Goal: Task Accomplishment & Management: Manage account settings

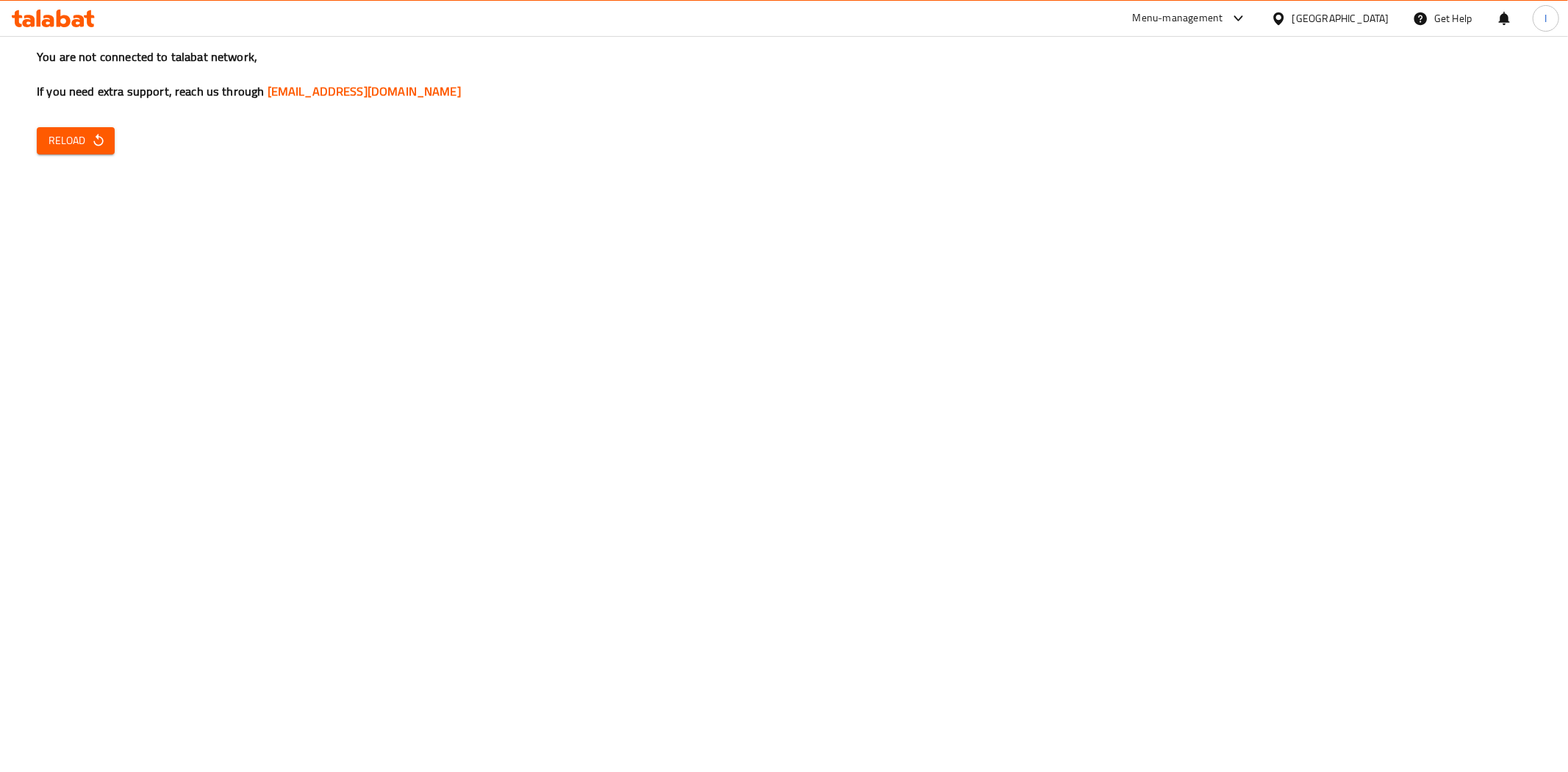
click at [86, 140] on span "Reload" at bounding box center [75, 141] width 54 height 18
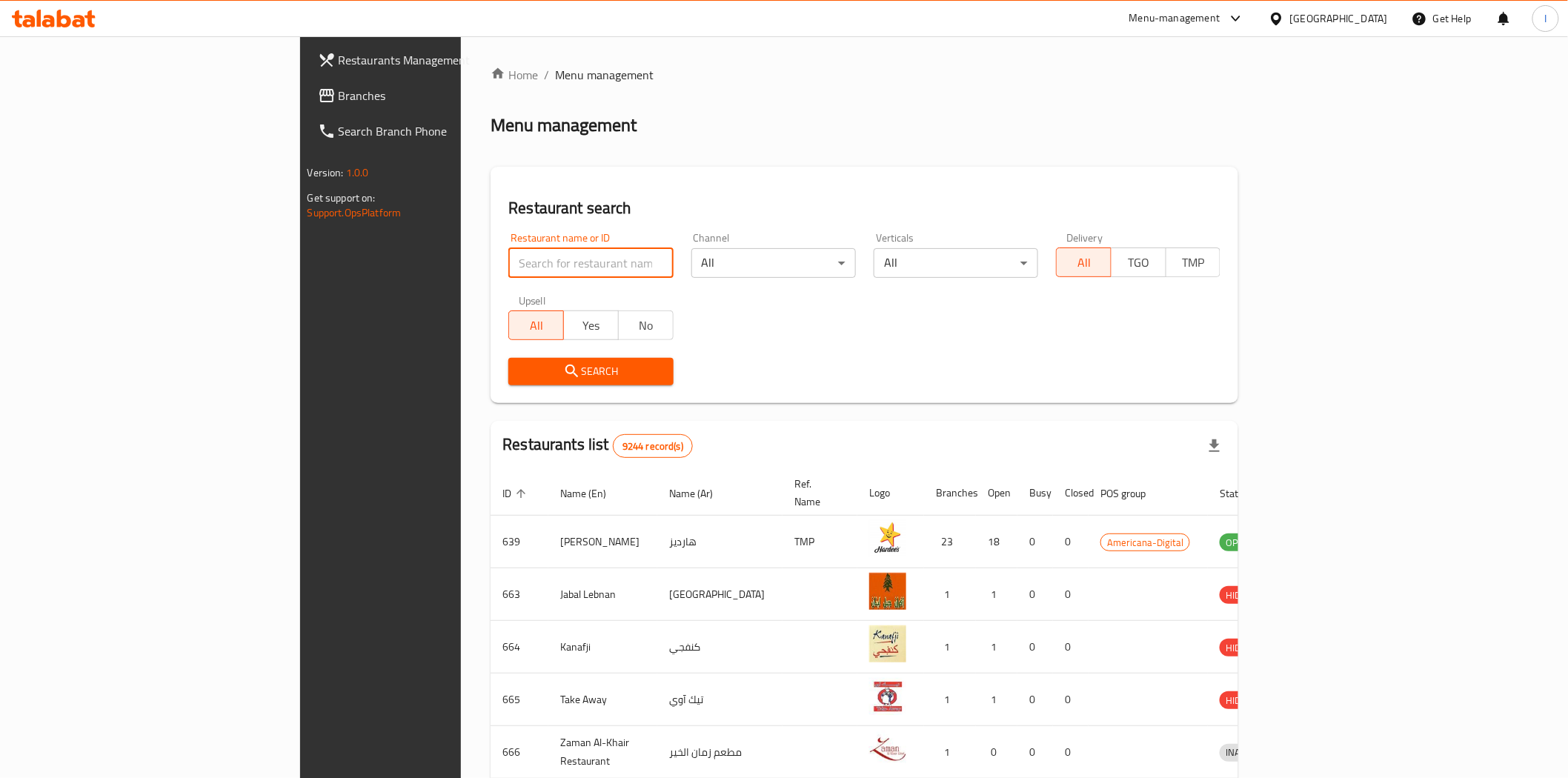
click at [515, 257] on input "search" at bounding box center [590, 263] width 164 height 29
paste input "2066"
type input "2066"
click at [520, 372] on span "Search" at bounding box center [590, 371] width 141 height 18
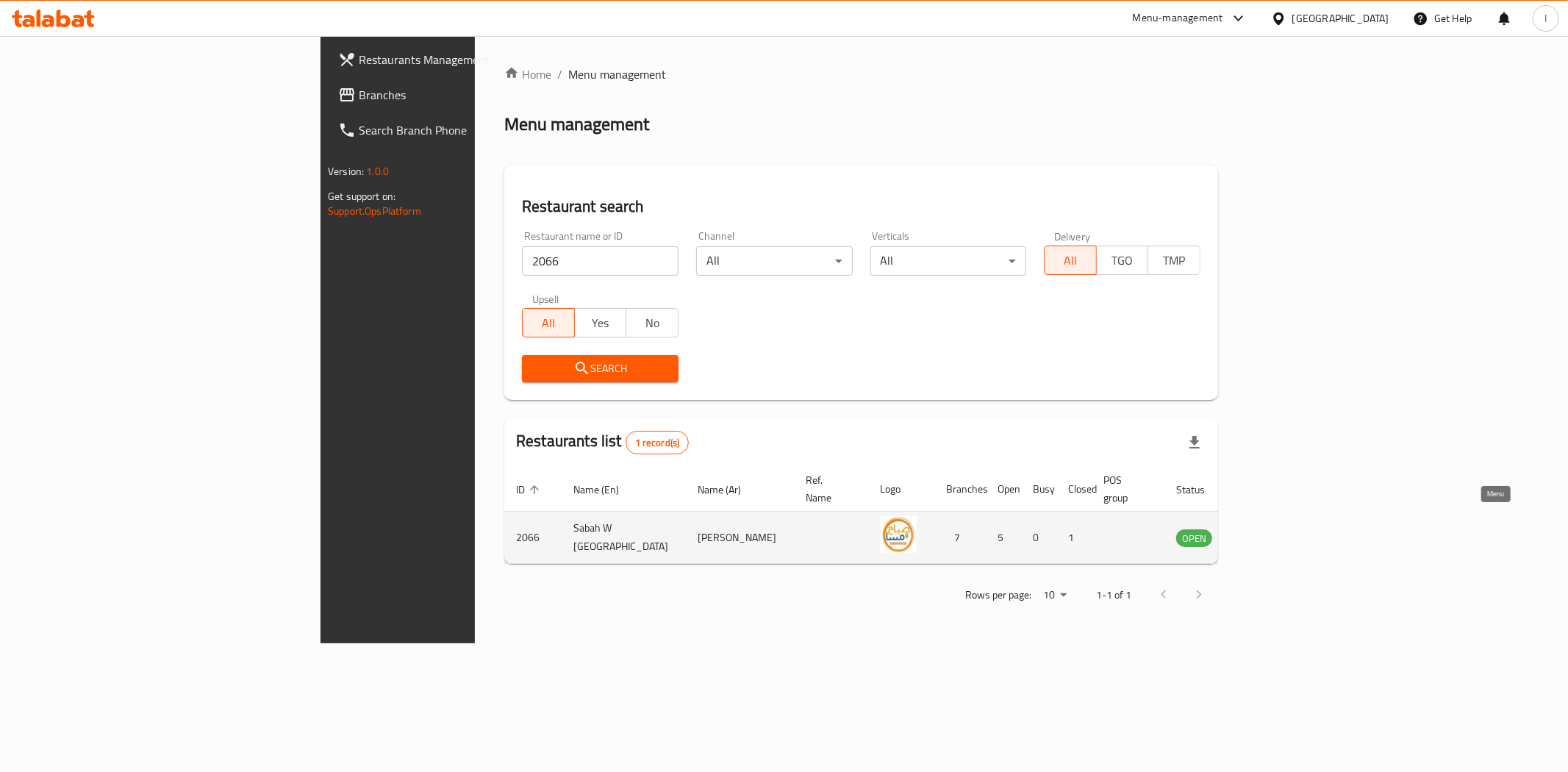
click at [1271, 529] on icon "enhanced table" at bounding box center [1262, 537] width 17 height 17
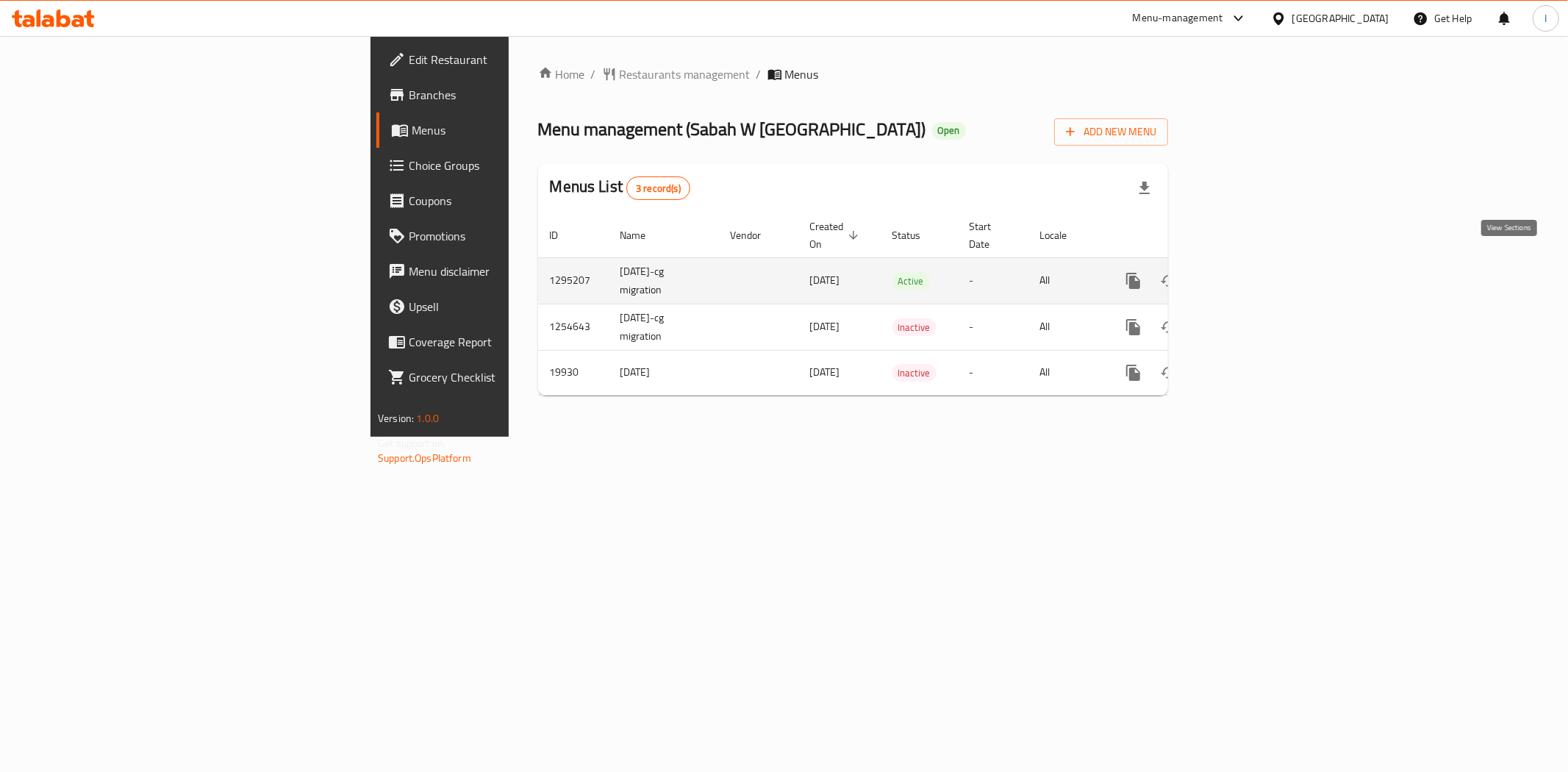
click at [1246, 274] on icon "enhanced table" at bounding box center [1239, 281] width 13 height 13
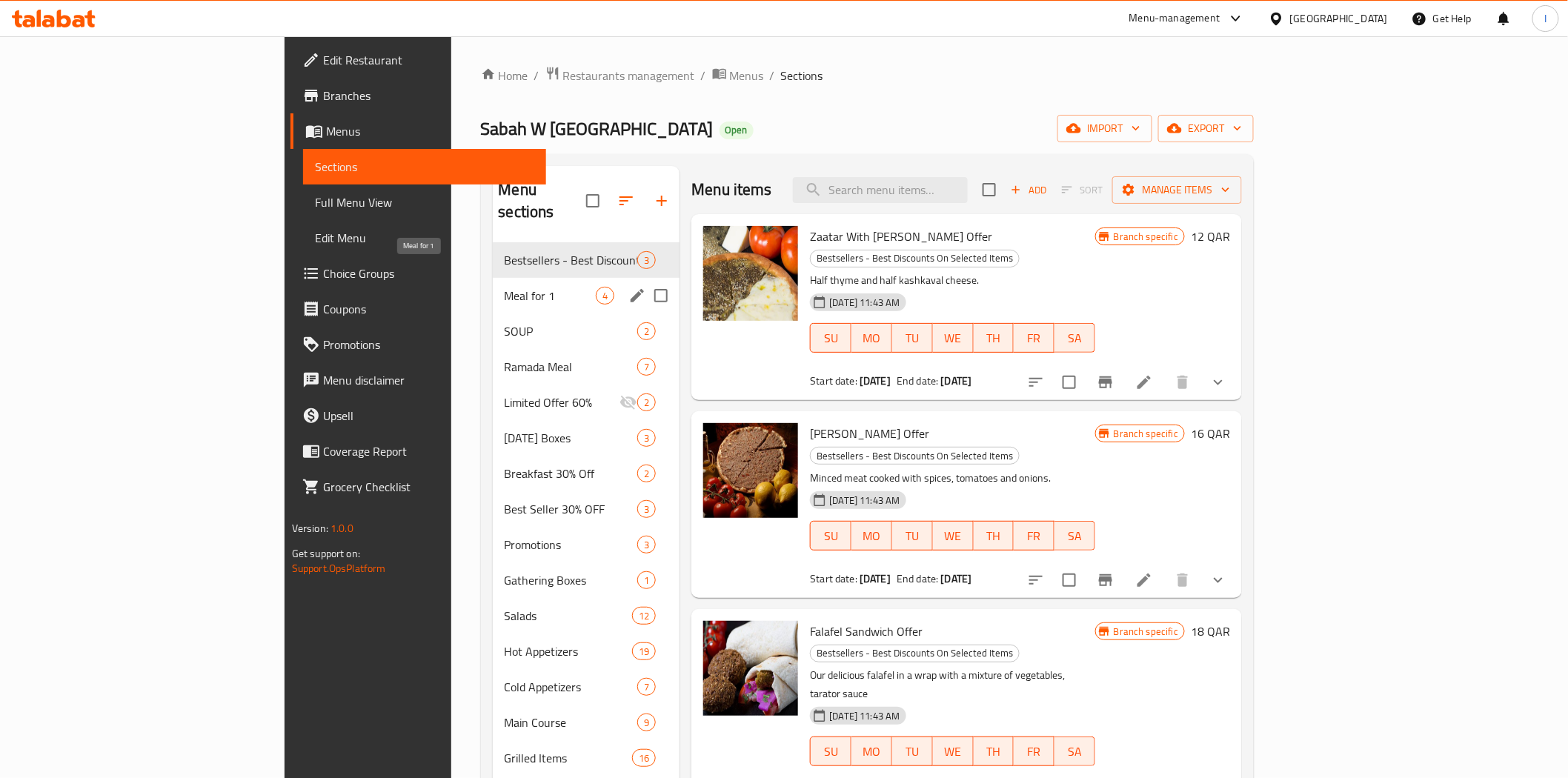
click at [505, 287] on span "Meal for 1" at bounding box center [551, 295] width 92 height 18
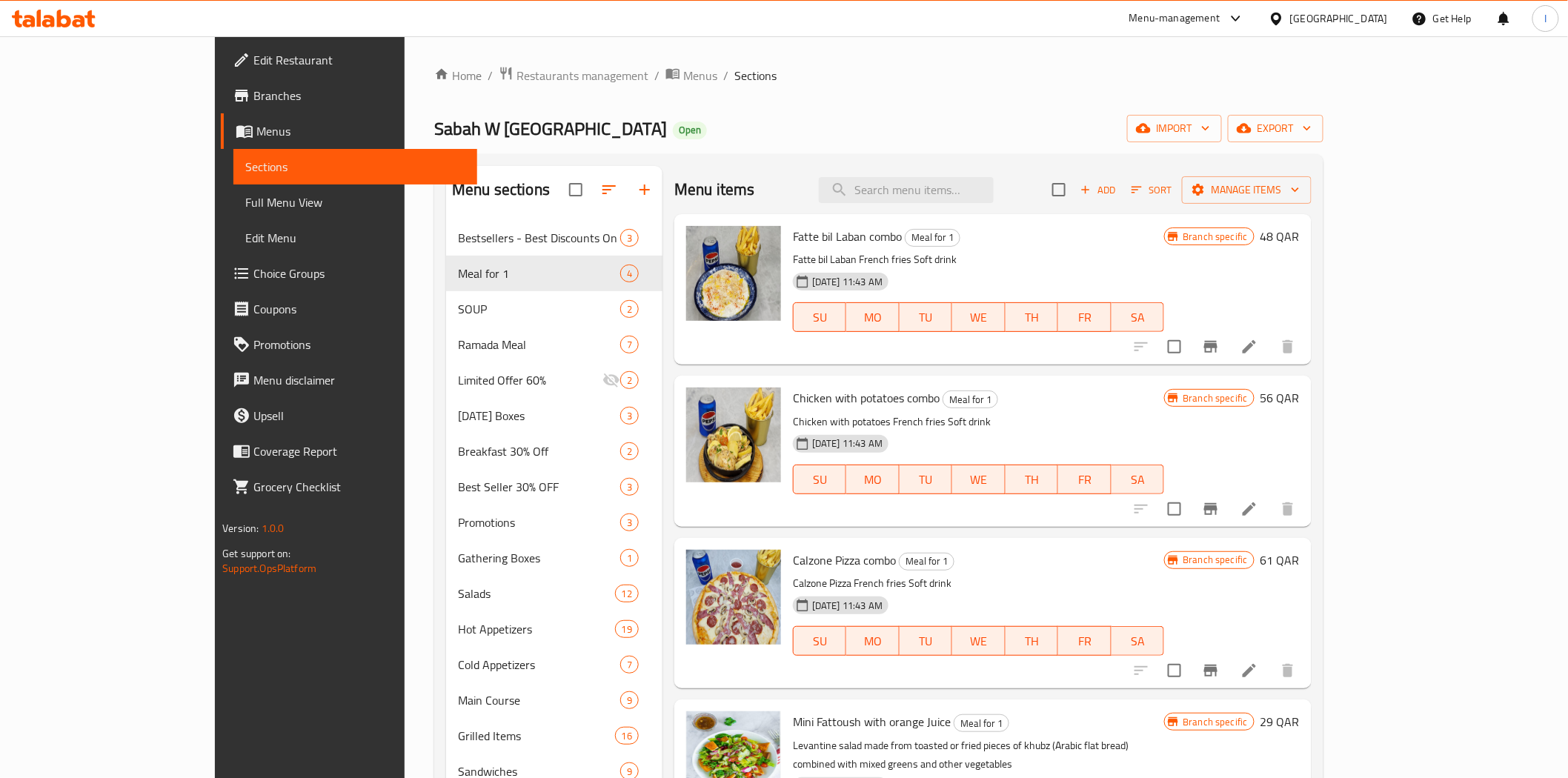
click at [1046, 115] on div "Sabah W Masa Open import export" at bounding box center [879, 129] width 889 height 28
click at [1312, 128] on span "export" at bounding box center [1276, 128] width 72 height 18
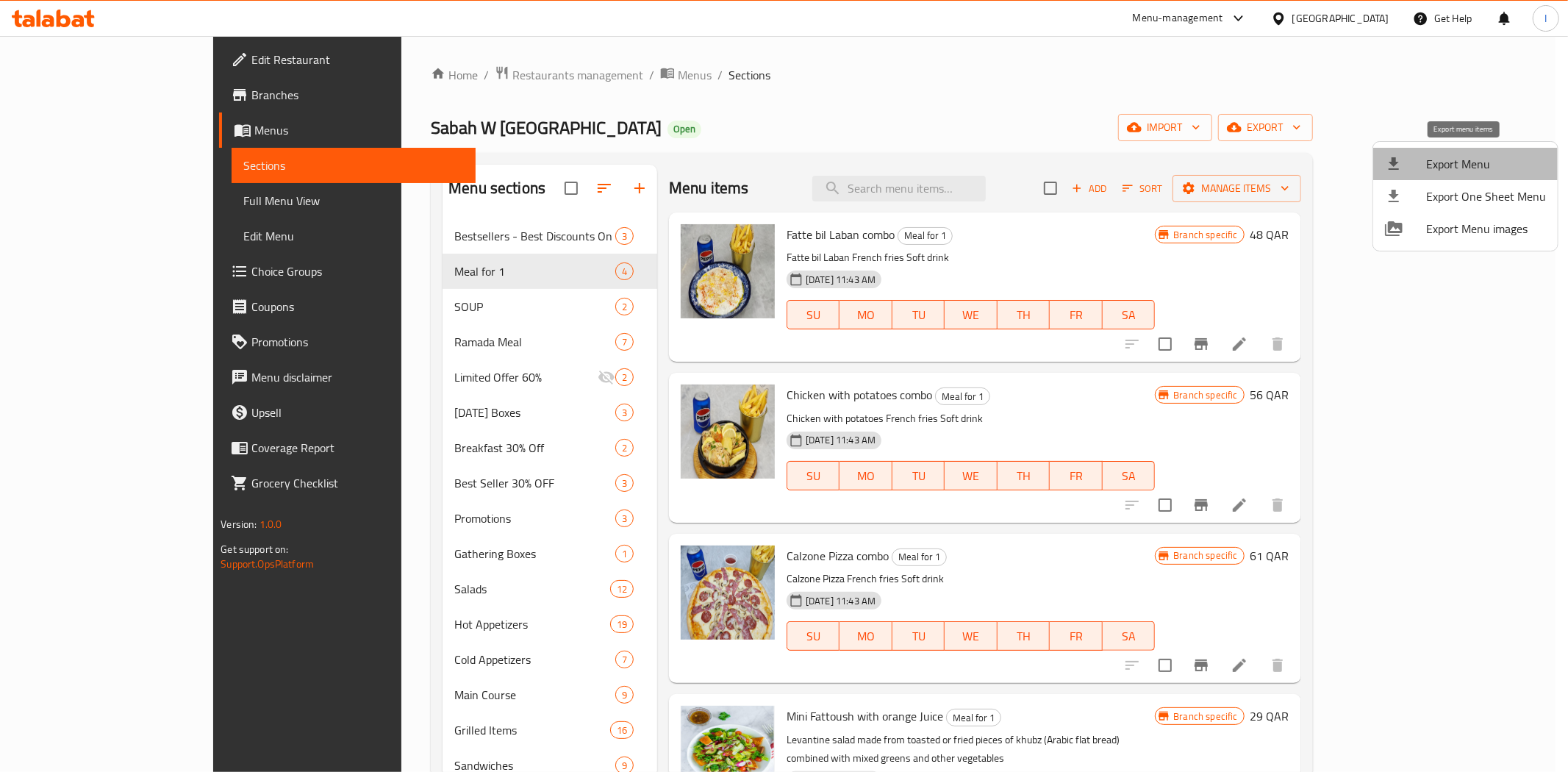
click at [1480, 157] on span "Export Menu" at bounding box center [1486, 164] width 120 height 17
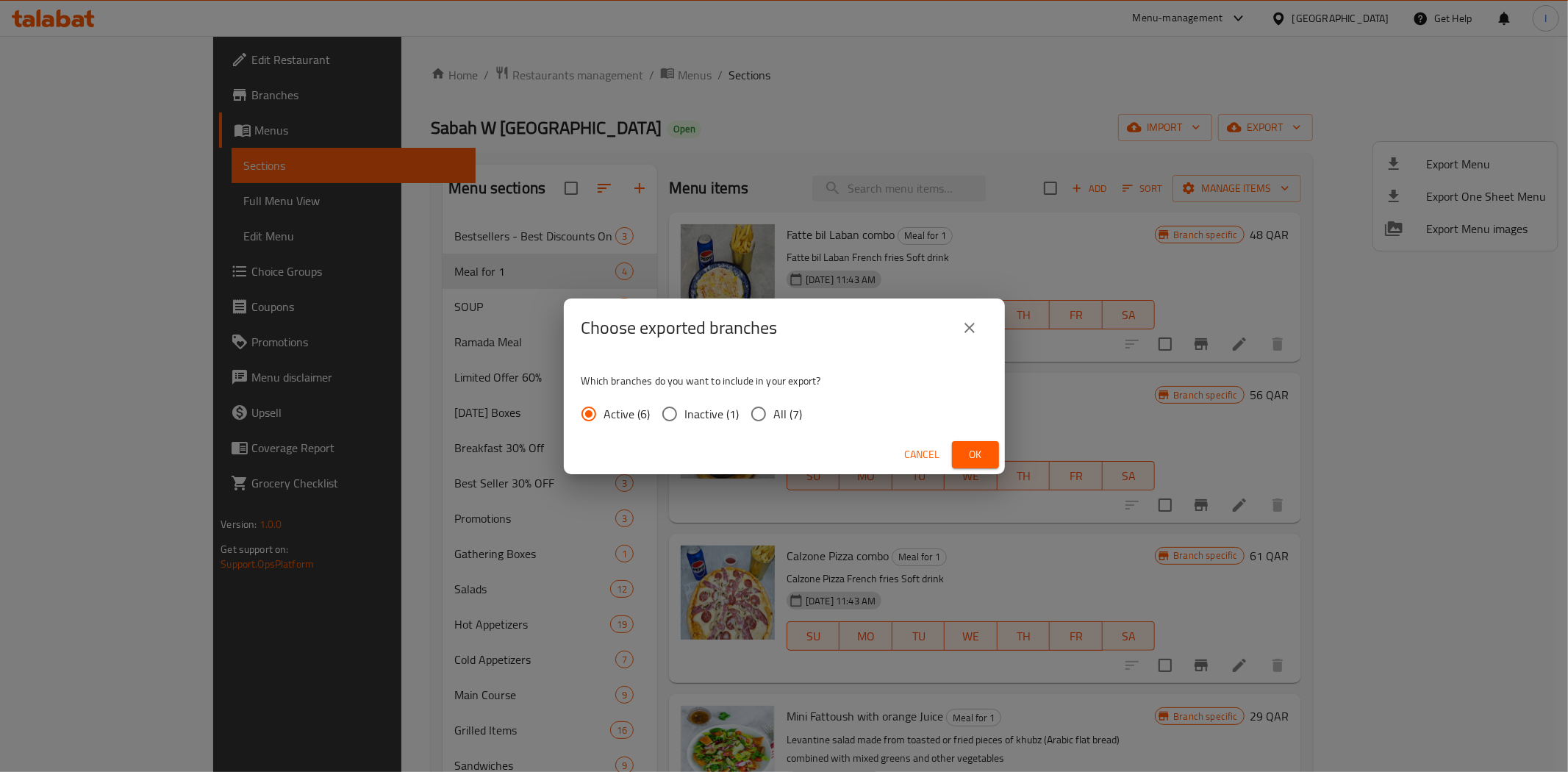
click at [982, 452] on span "Ok" at bounding box center [975, 455] width 24 height 18
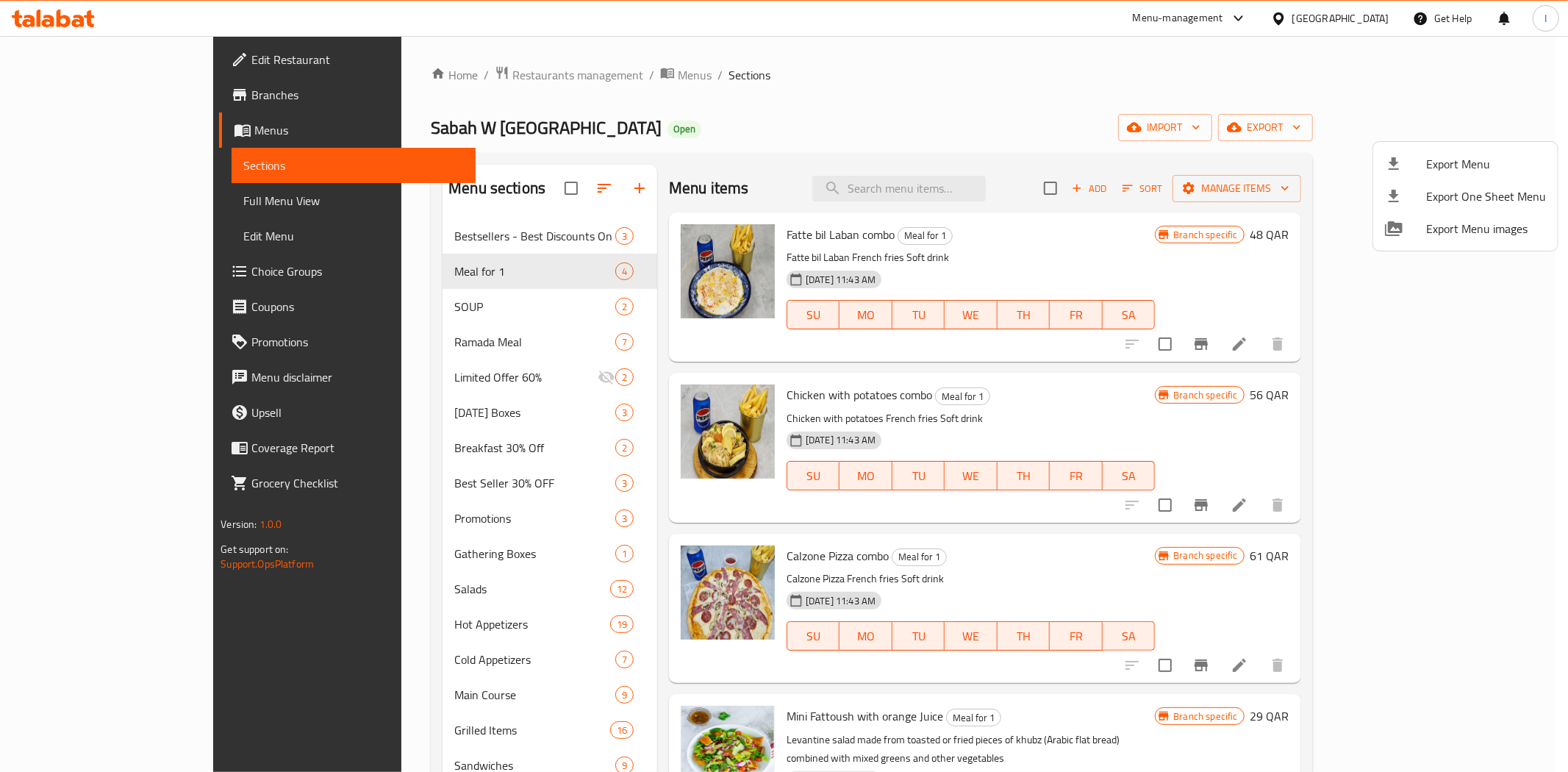
click at [1164, 99] on div at bounding box center [784, 386] width 1568 height 772
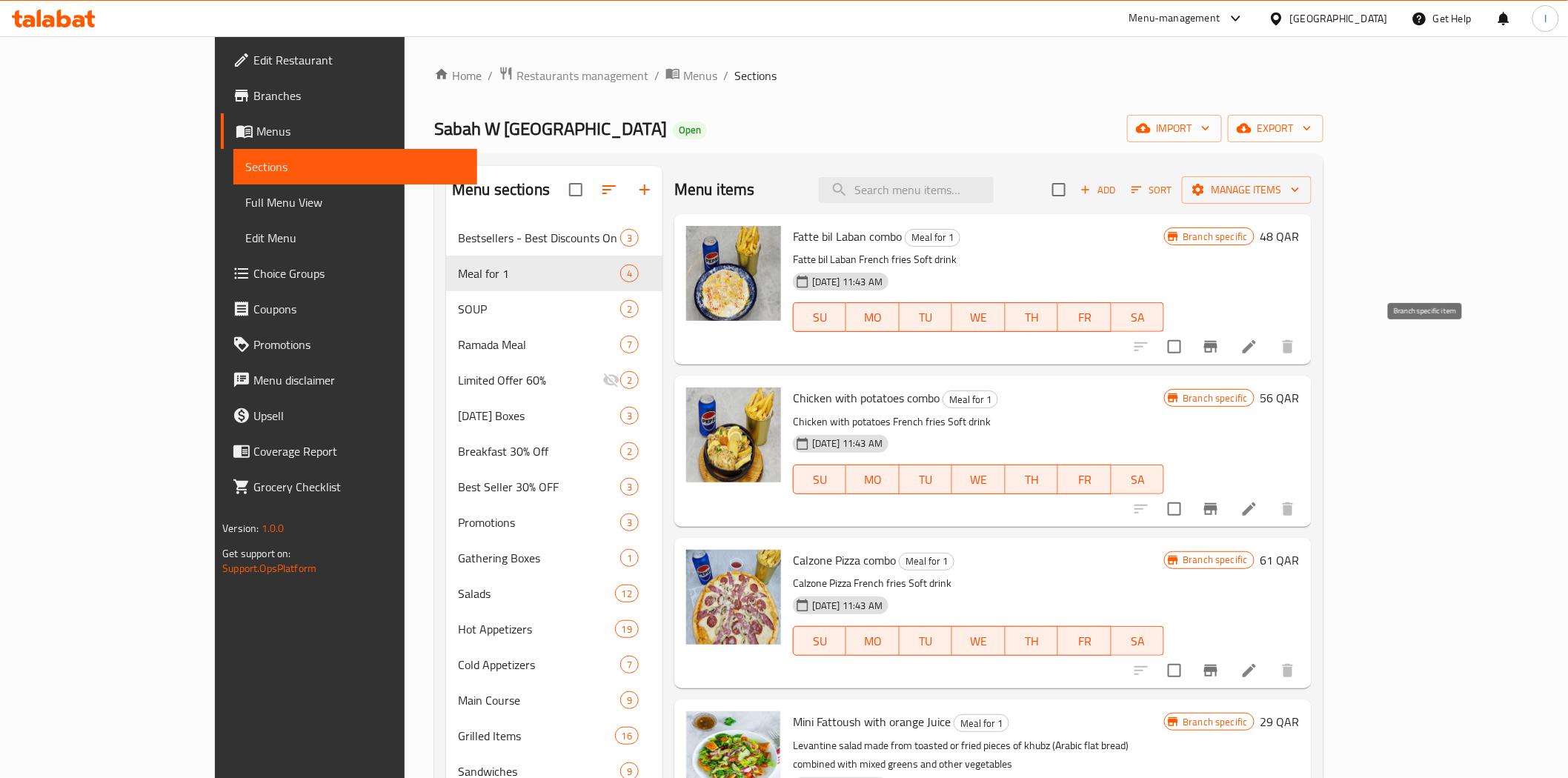
click at [1218, 348] on icon "Branch-specific-item" at bounding box center [1211, 347] width 13 height 12
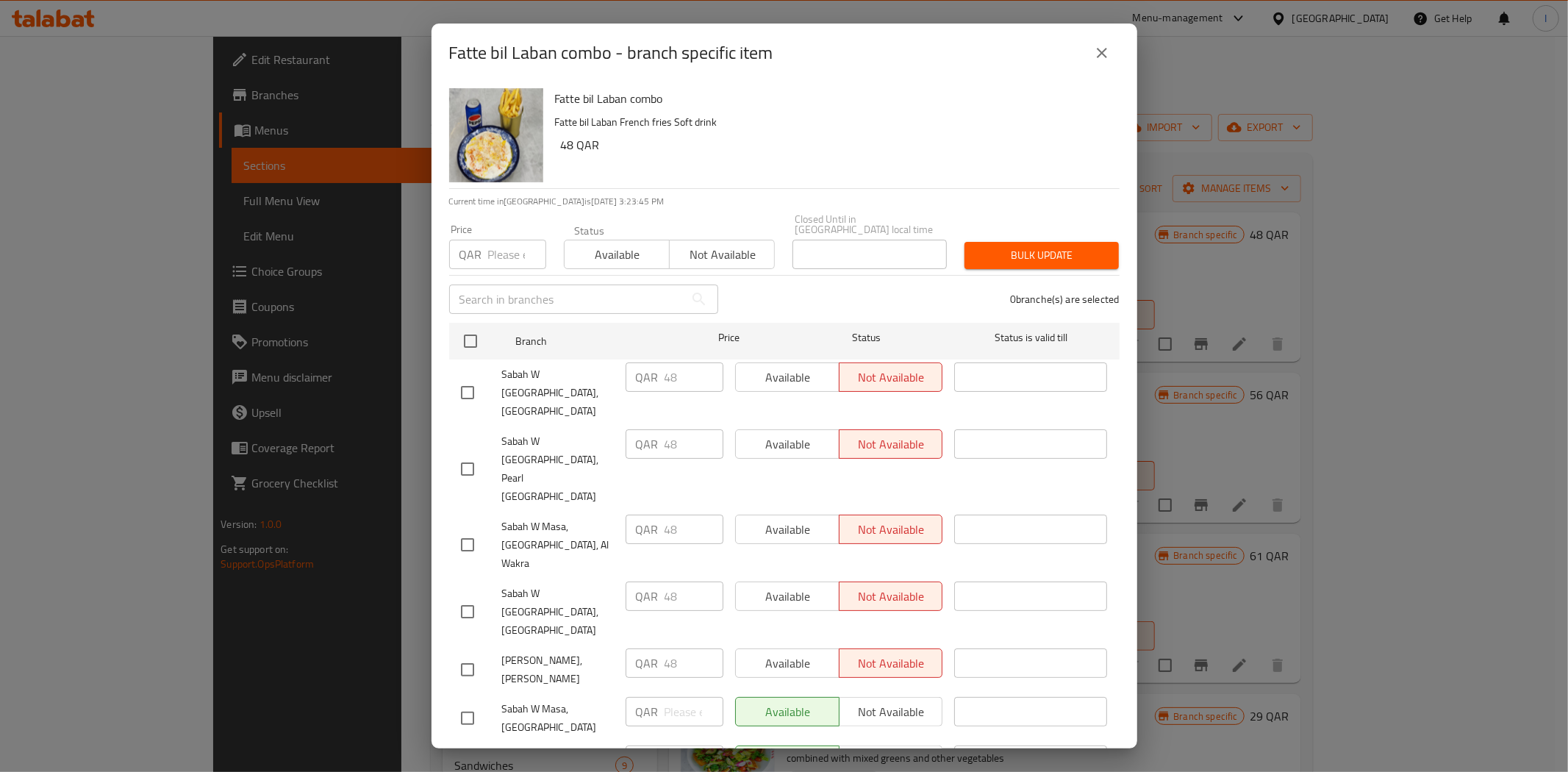
click at [715, 265] on span "Not available" at bounding box center [722, 254] width 93 height 21
click at [457, 346] on input "checkbox" at bounding box center [470, 341] width 31 height 31
checkbox input "true"
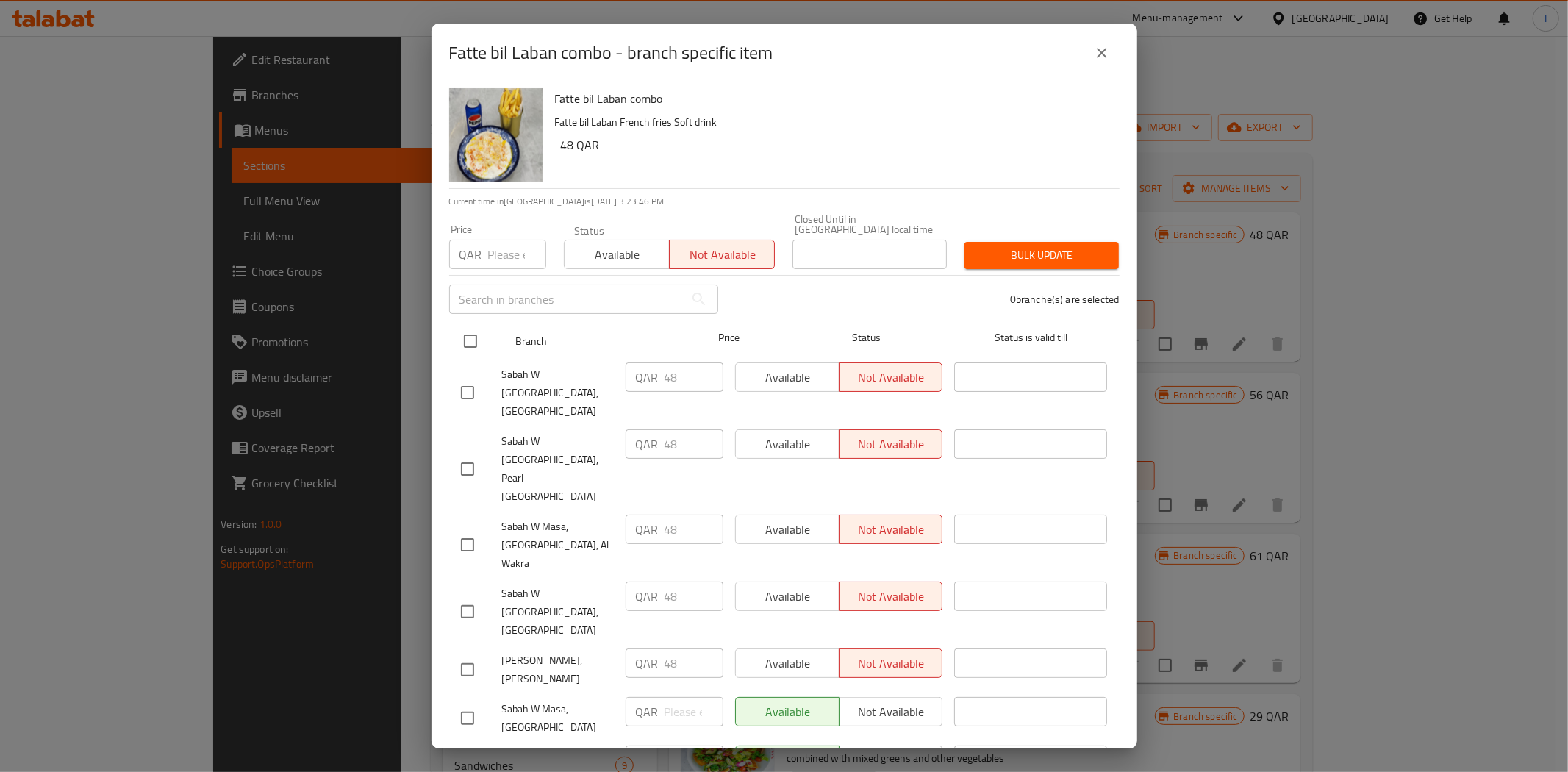
checkbox input "true"
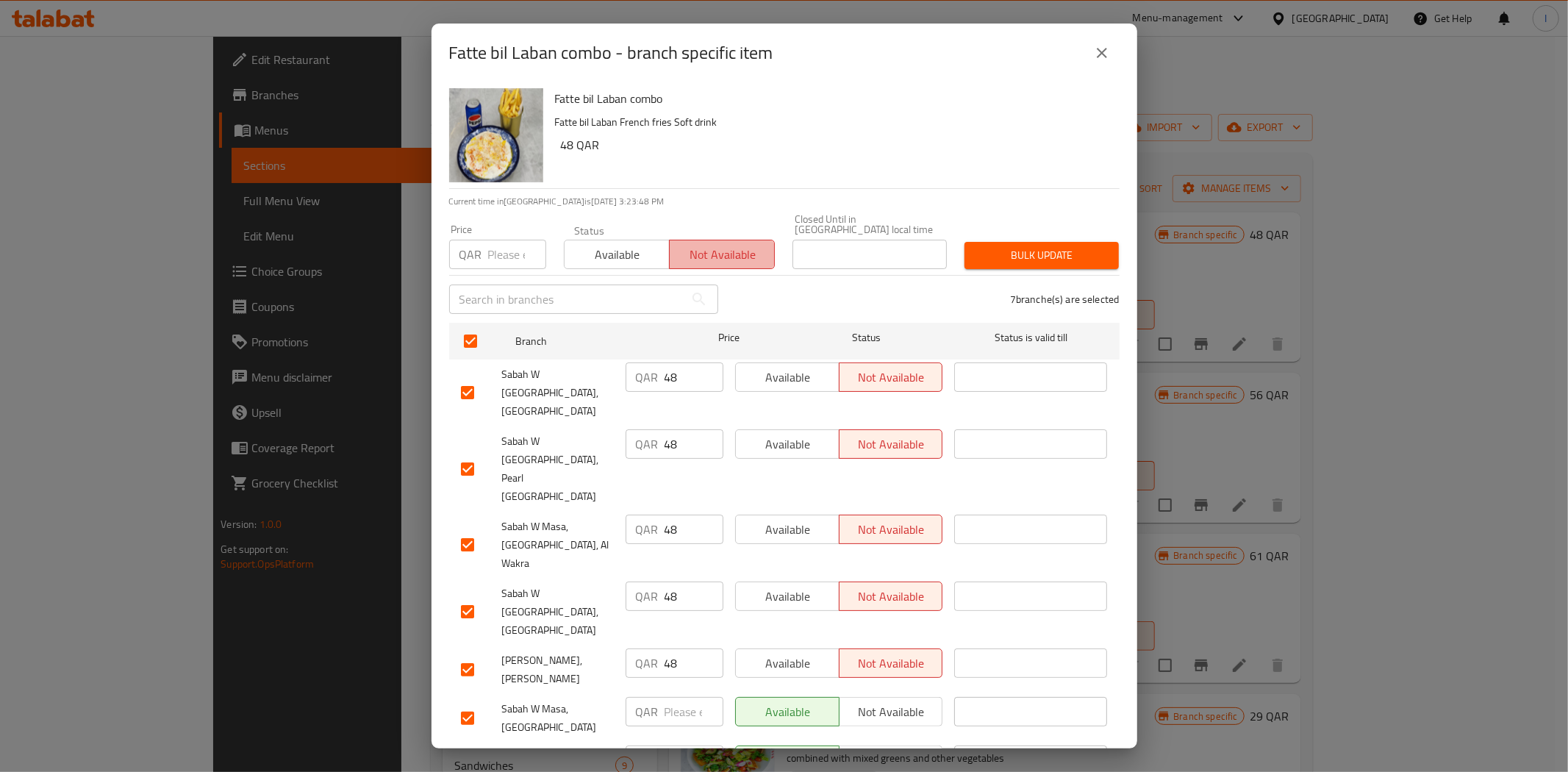
click at [714, 263] on span "Not available" at bounding box center [722, 254] width 93 height 21
drag, startPoint x: 876, startPoint y: 599, endPoint x: 877, endPoint y: 614, distance: 15.0
click at [876, 701] on span "Not available" at bounding box center [891, 711] width 91 height 21
click at [883, 749] on span "Not available" at bounding box center [891, 759] width 91 height 21
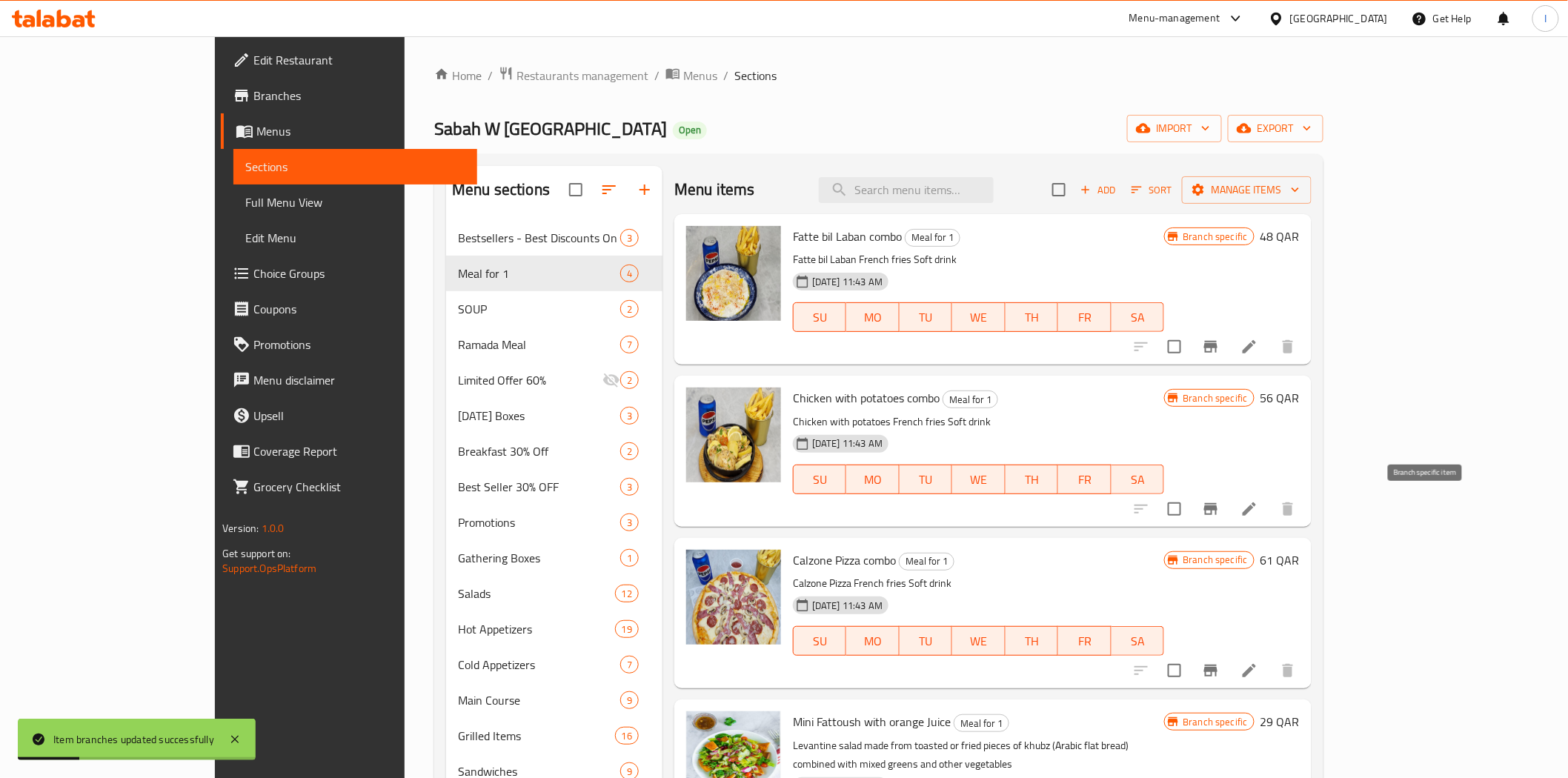
click at [1219, 506] on icon "Branch-specific-item" at bounding box center [1210, 508] width 18 height 18
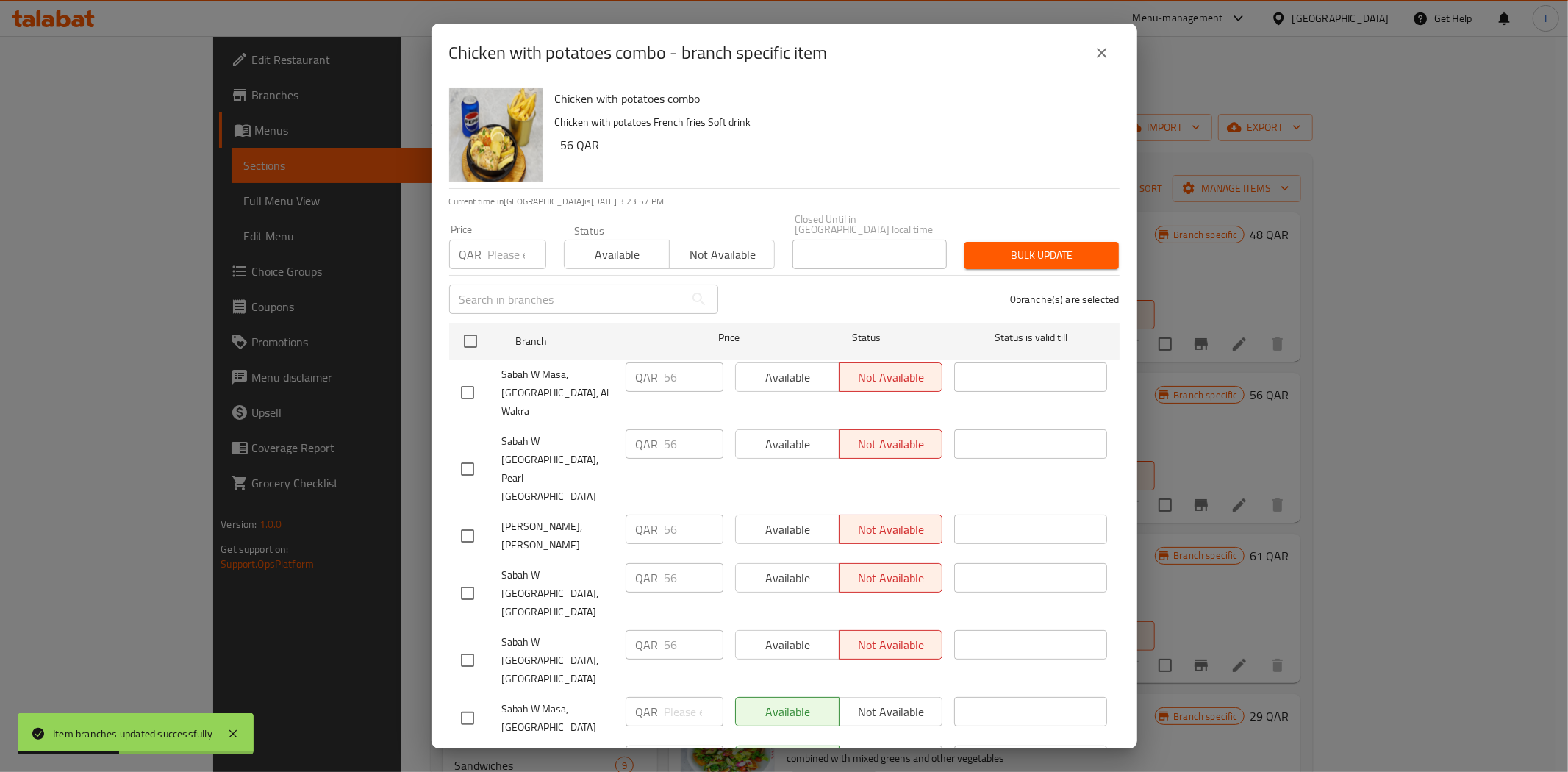
click at [894, 697] on div "Available Not available" at bounding box center [838, 712] width 208 height 29
click at [474, 702] on input "checkbox" at bounding box center [467, 718] width 31 height 31
checkbox input "true"
drag, startPoint x: 463, startPoint y: 656, endPoint x: 553, endPoint y: 659, distance: 90.0
click at [464, 769] on input "checkbox" at bounding box center [467, 785] width 31 height 31
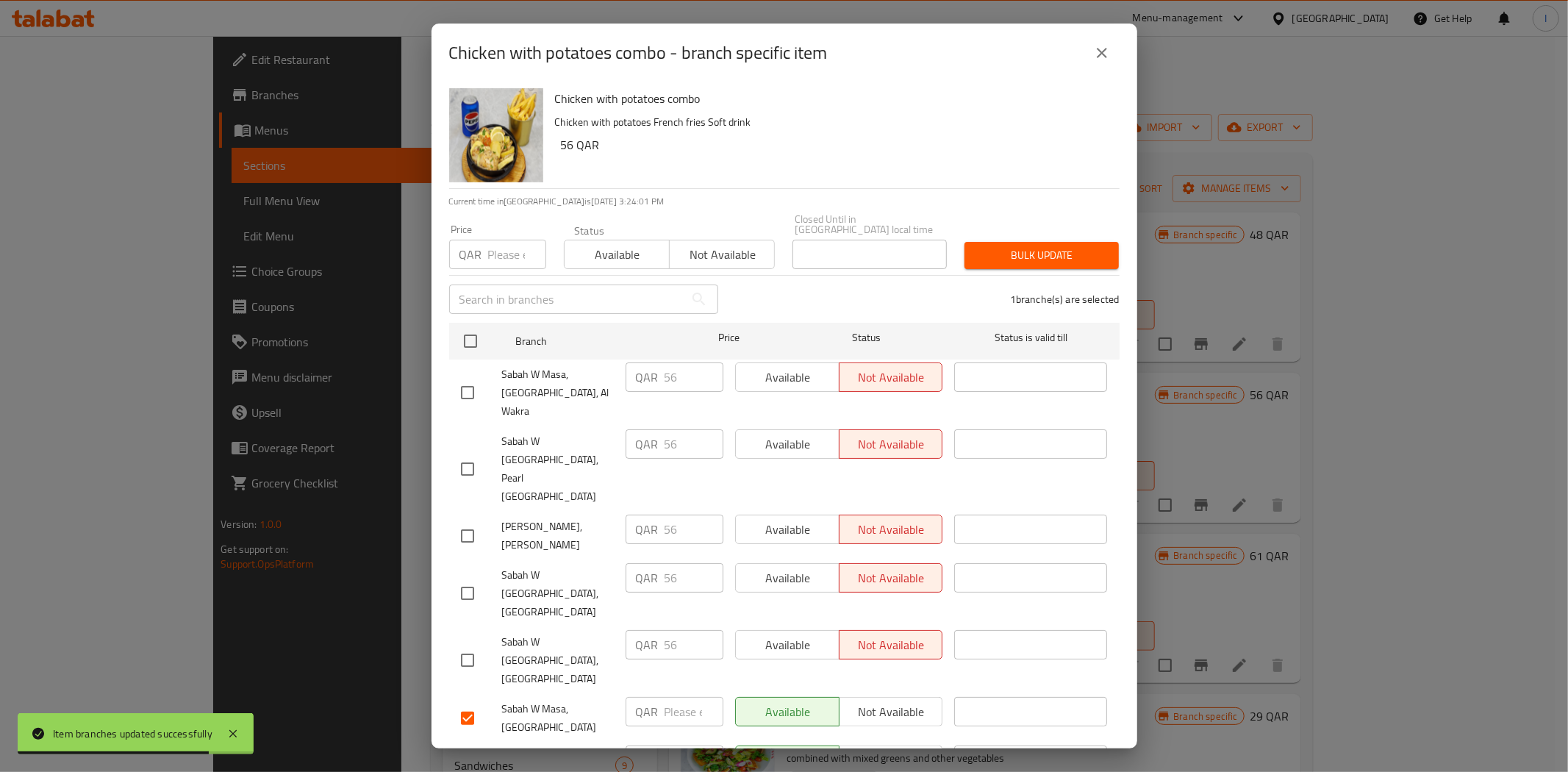
checkbox input "true"
drag, startPoint x: 882, startPoint y: 593, endPoint x: 892, endPoint y: 619, distance: 27.9
click at [882, 697] on button "Not available" at bounding box center [891, 712] width 104 height 29
click at [896, 745] on button "Not available" at bounding box center [891, 760] width 104 height 29
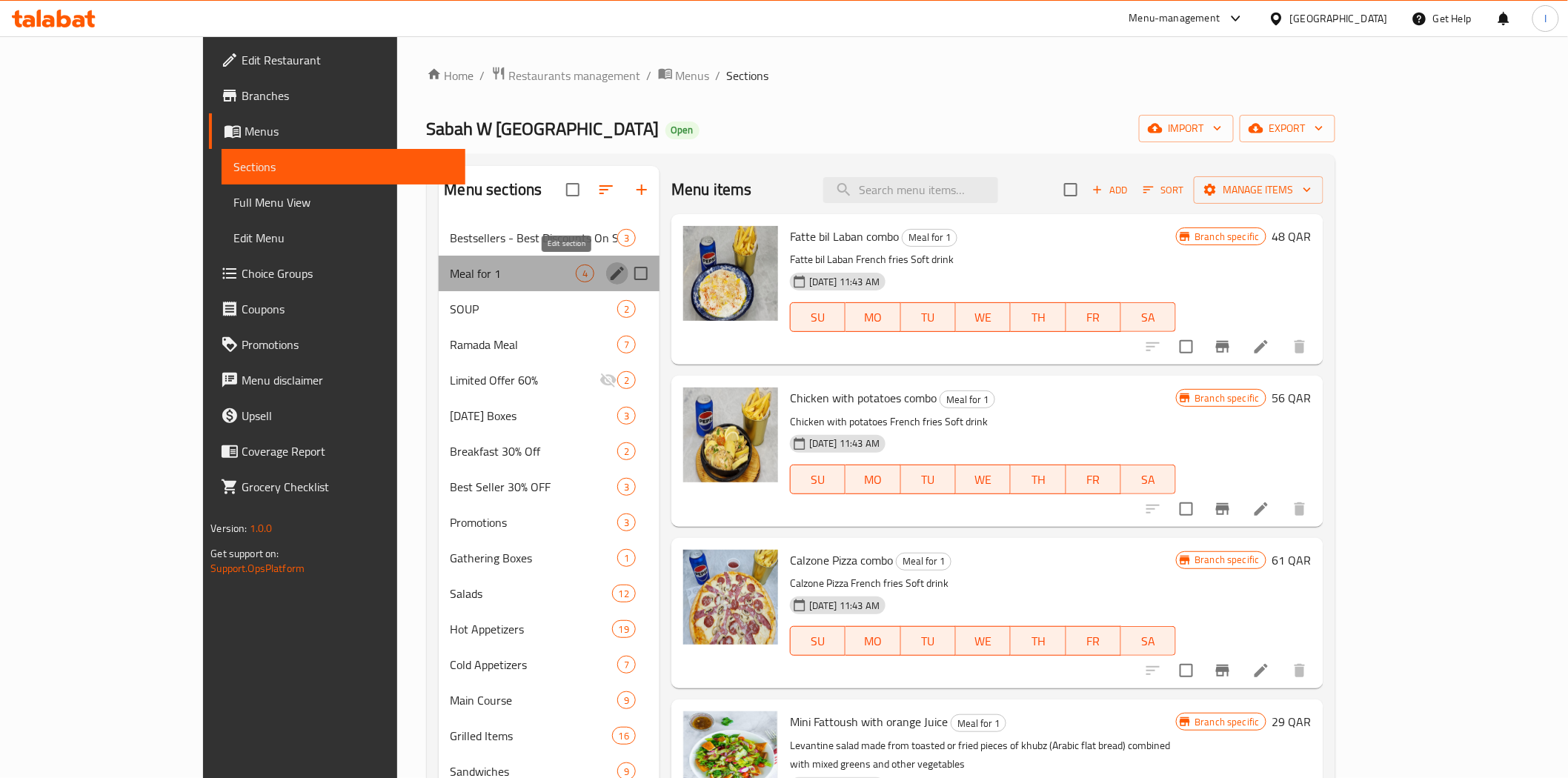
click at [609, 271] on icon "edit" at bounding box center [617, 273] width 18 height 18
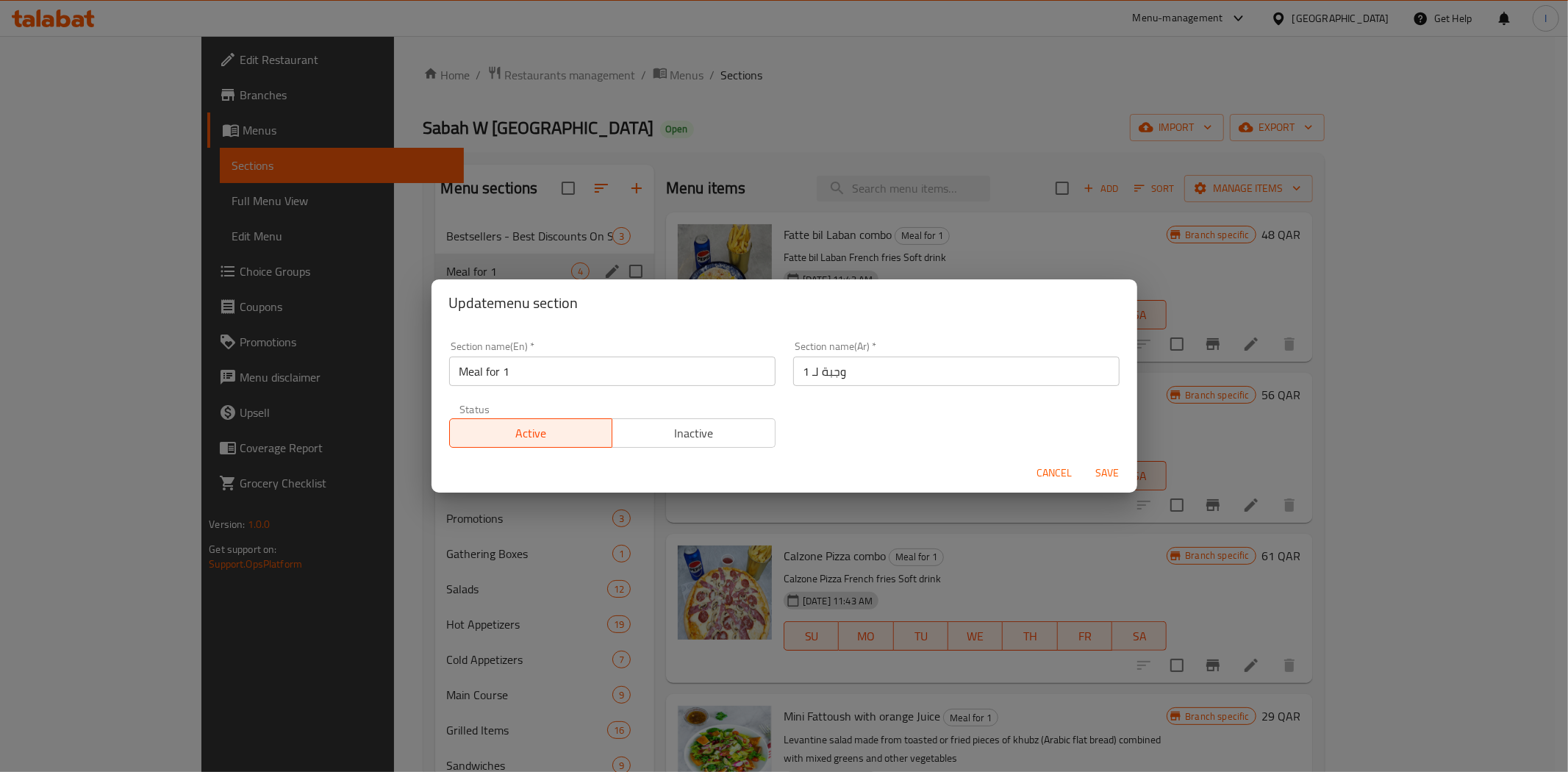
click at [854, 86] on div "Update menu section Section name(En)   * Meal for 1 Section name(En) * Section …" at bounding box center [784, 386] width 1568 height 772
click at [1048, 470] on span "Cancel" at bounding box center [1055, 473] width 36 height 18
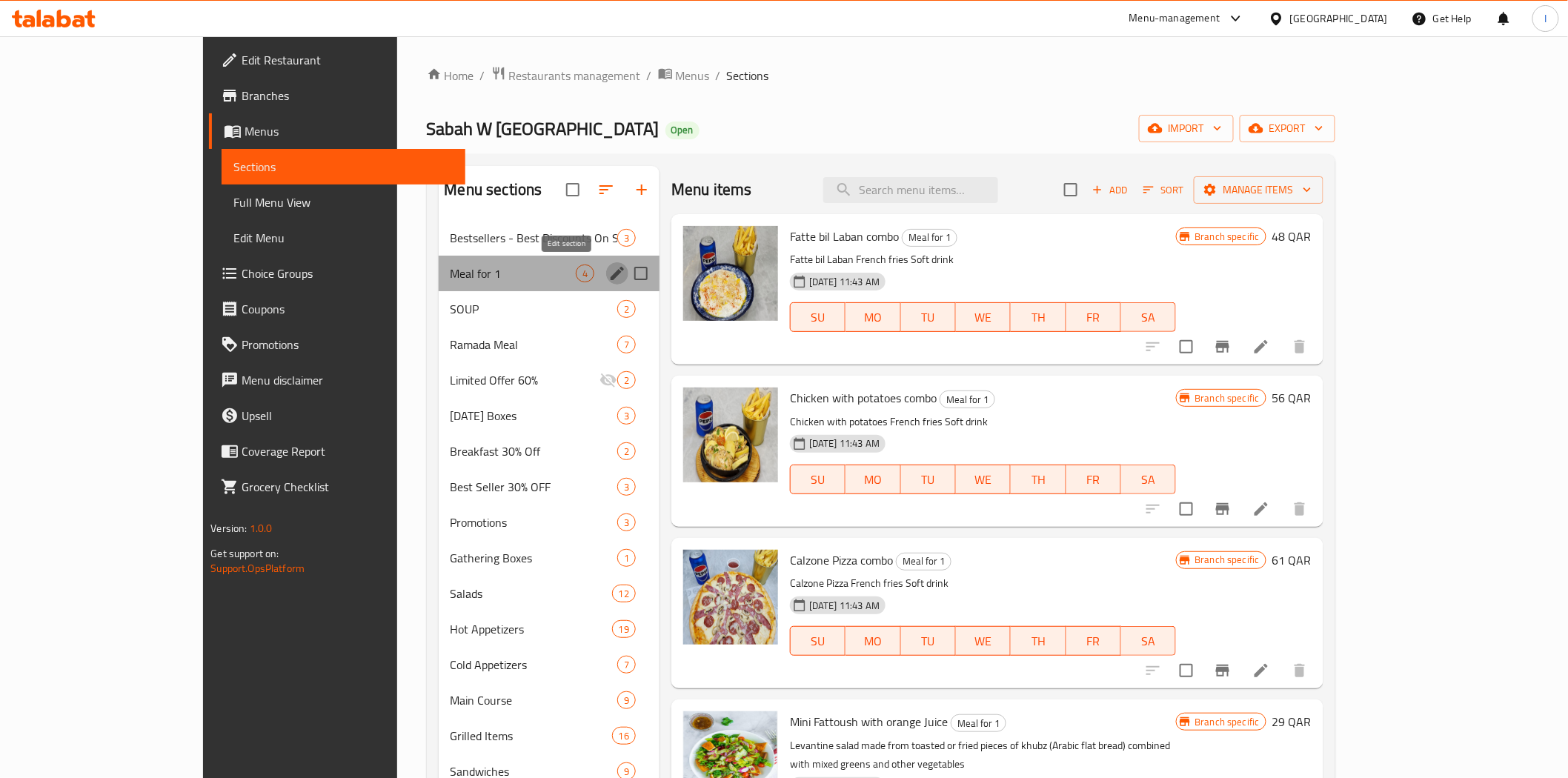
click at [611, 277] on icon "edit" at bounding box center [617, 273] width 13 height 13
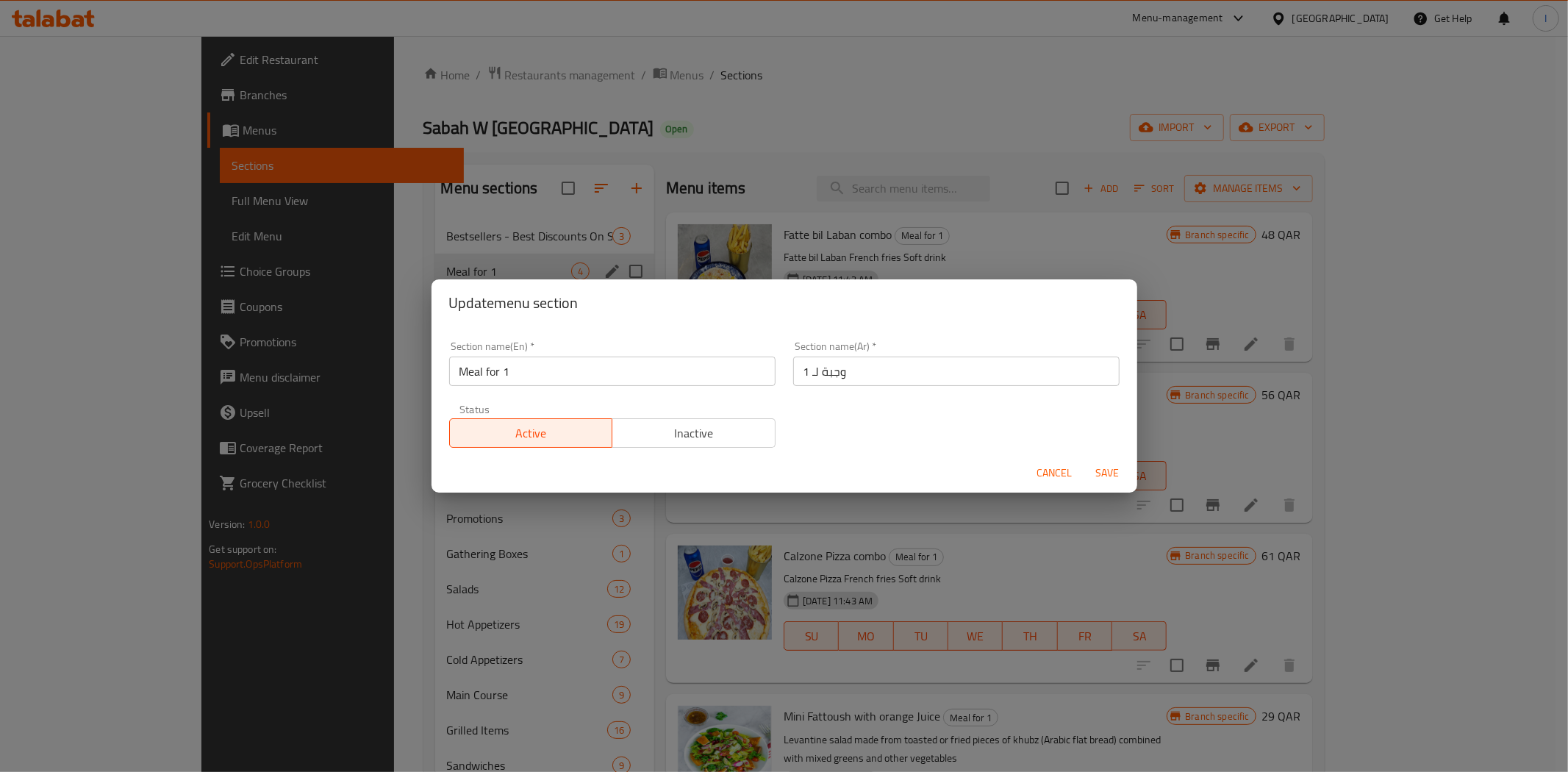
click at [566, 375] on input "Meal for 1" at bounding box center [612, 371] width 327 height 29
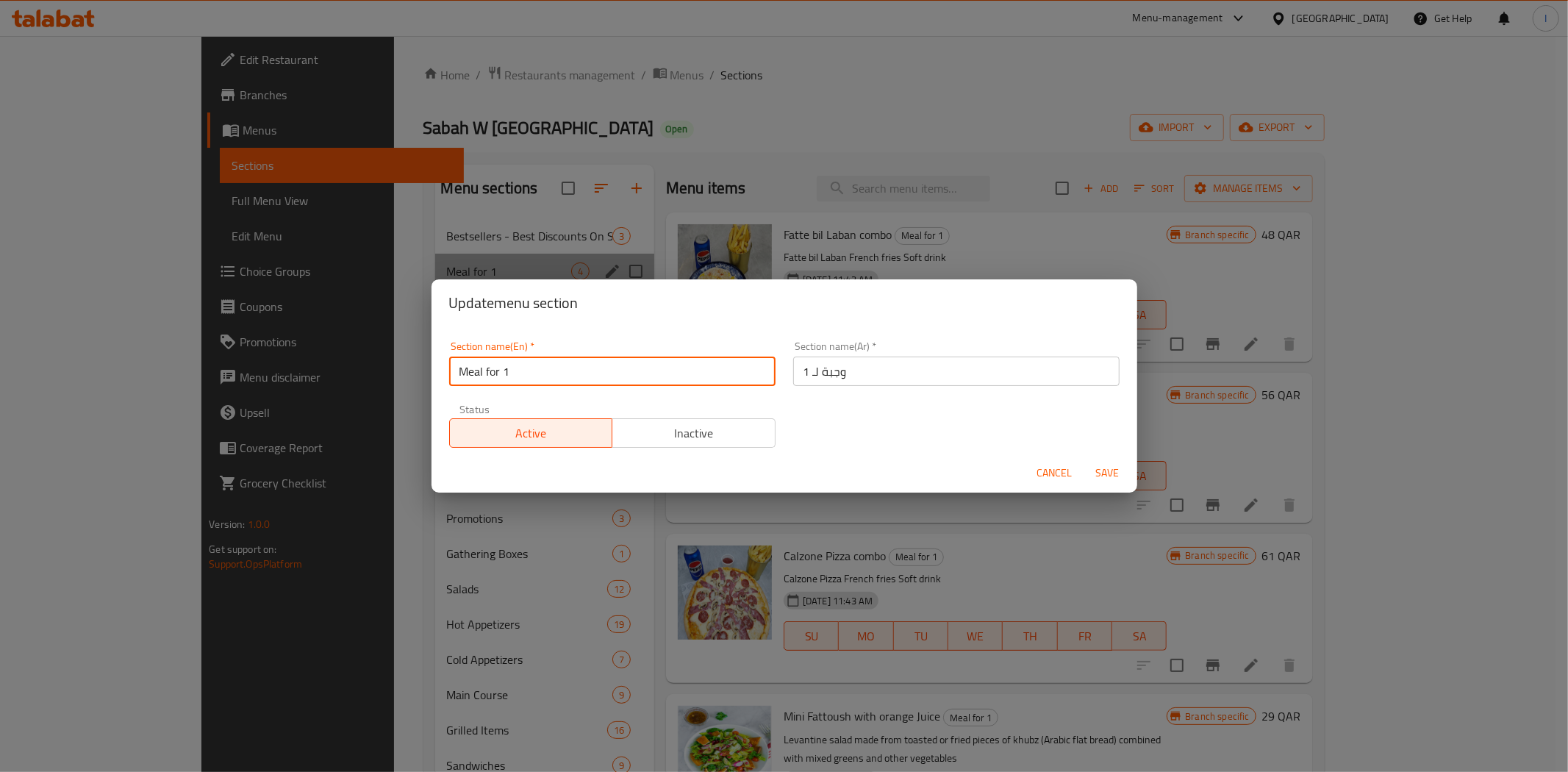
click at [566, 375] on input "Meal for 1" at bounding box center [612, 371] width 327 height 29
type input "M41"
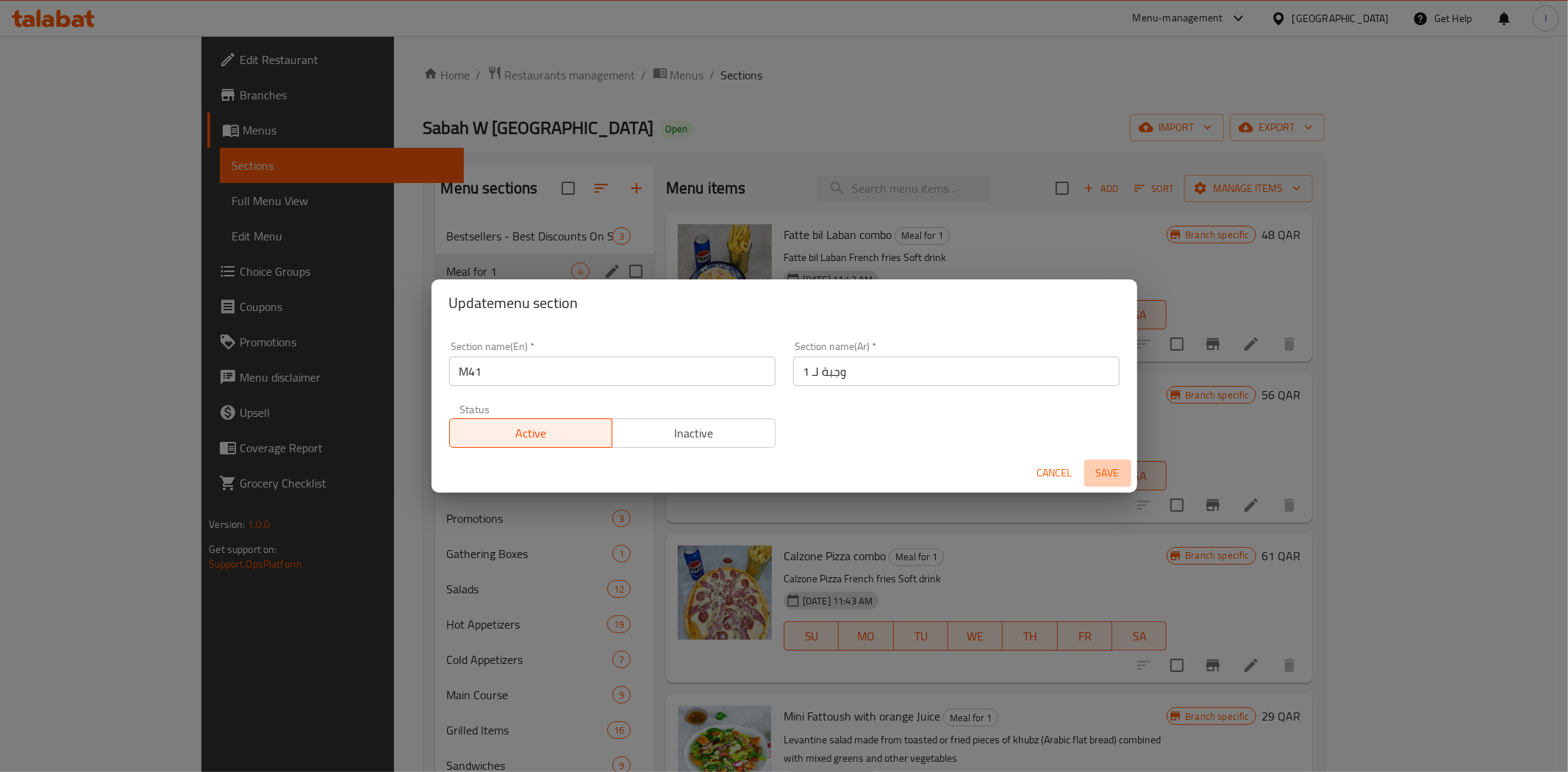
click at [1107, 469] on span "Save" at bounding box center [1107, 473] width 36 height 18
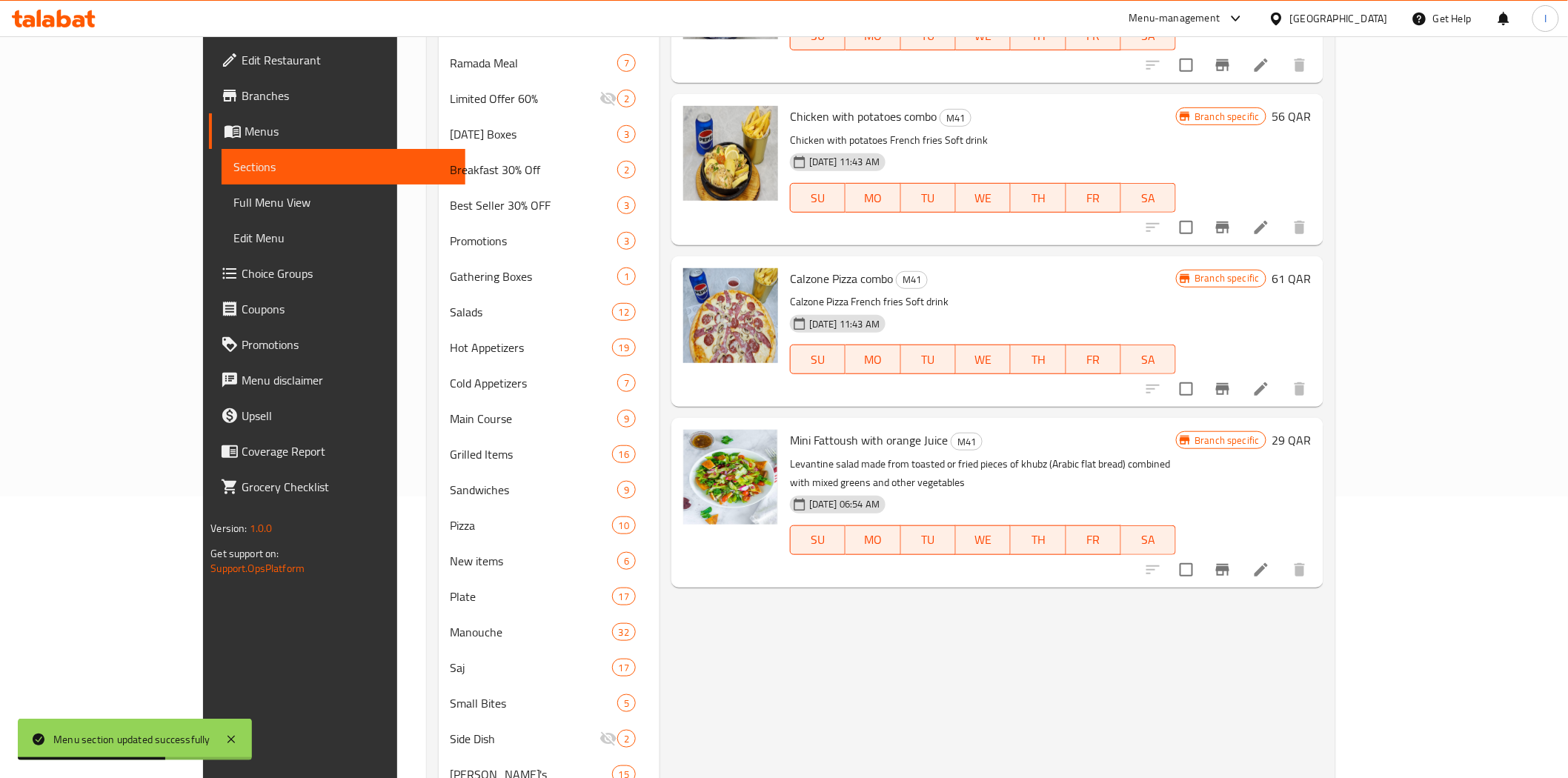
scroll to position [219, 0]
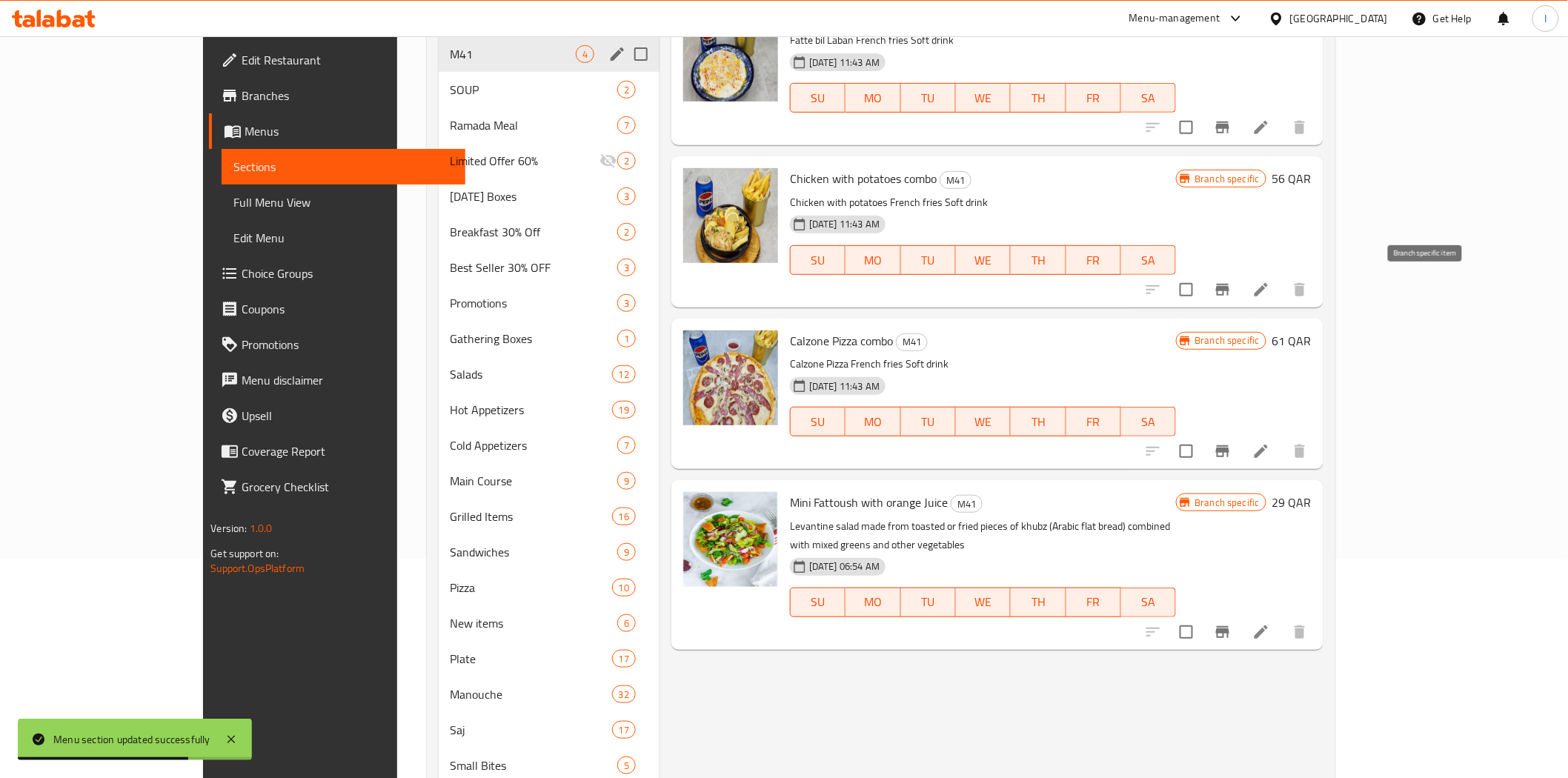
click at [1229, 288] on icon "Branch-specific-item" at bounding box center [1222, 289] width 13 height 12
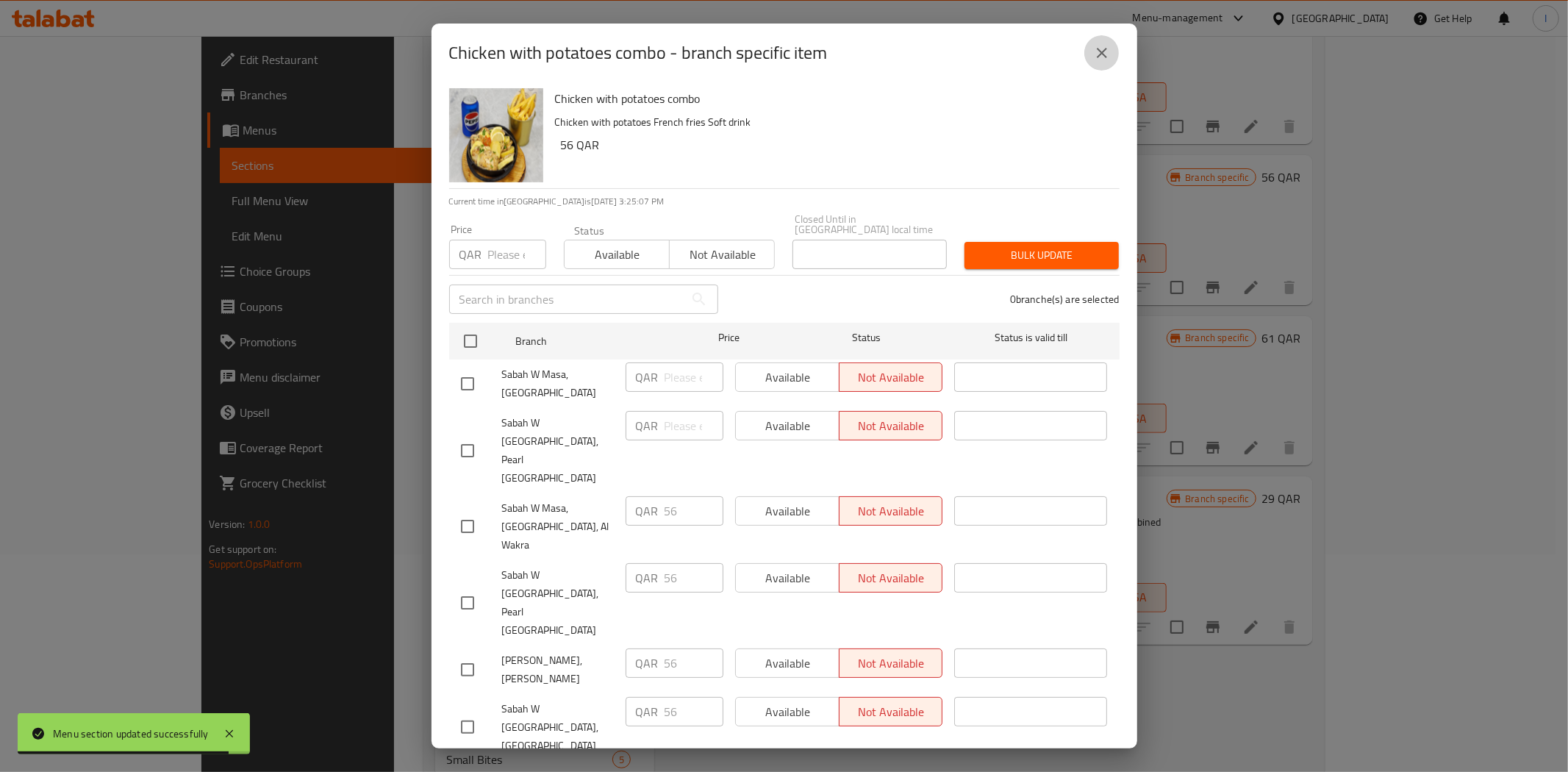
drag, startPoint x: 1106, startPoint y: 80, endPoint x: 1308, endPoint y: 442, distance: 414.5
click at [1107, 61] on icon "close" at bounding box center [1101, 52] width 17 height 17
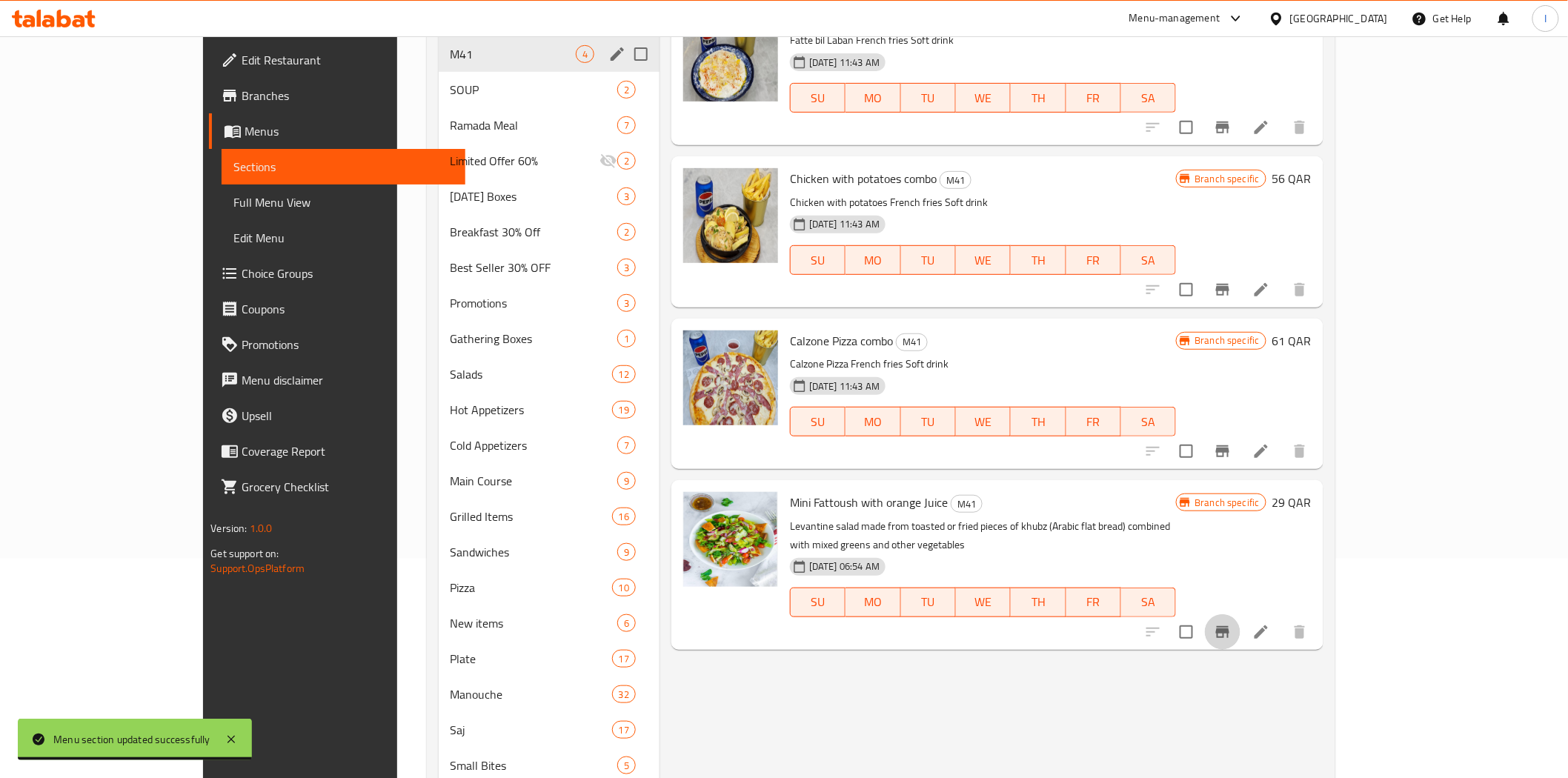
click at [1231, 623] on icon "Branch-specific-item" at bounding box center [1222, 631] width 18 height 18
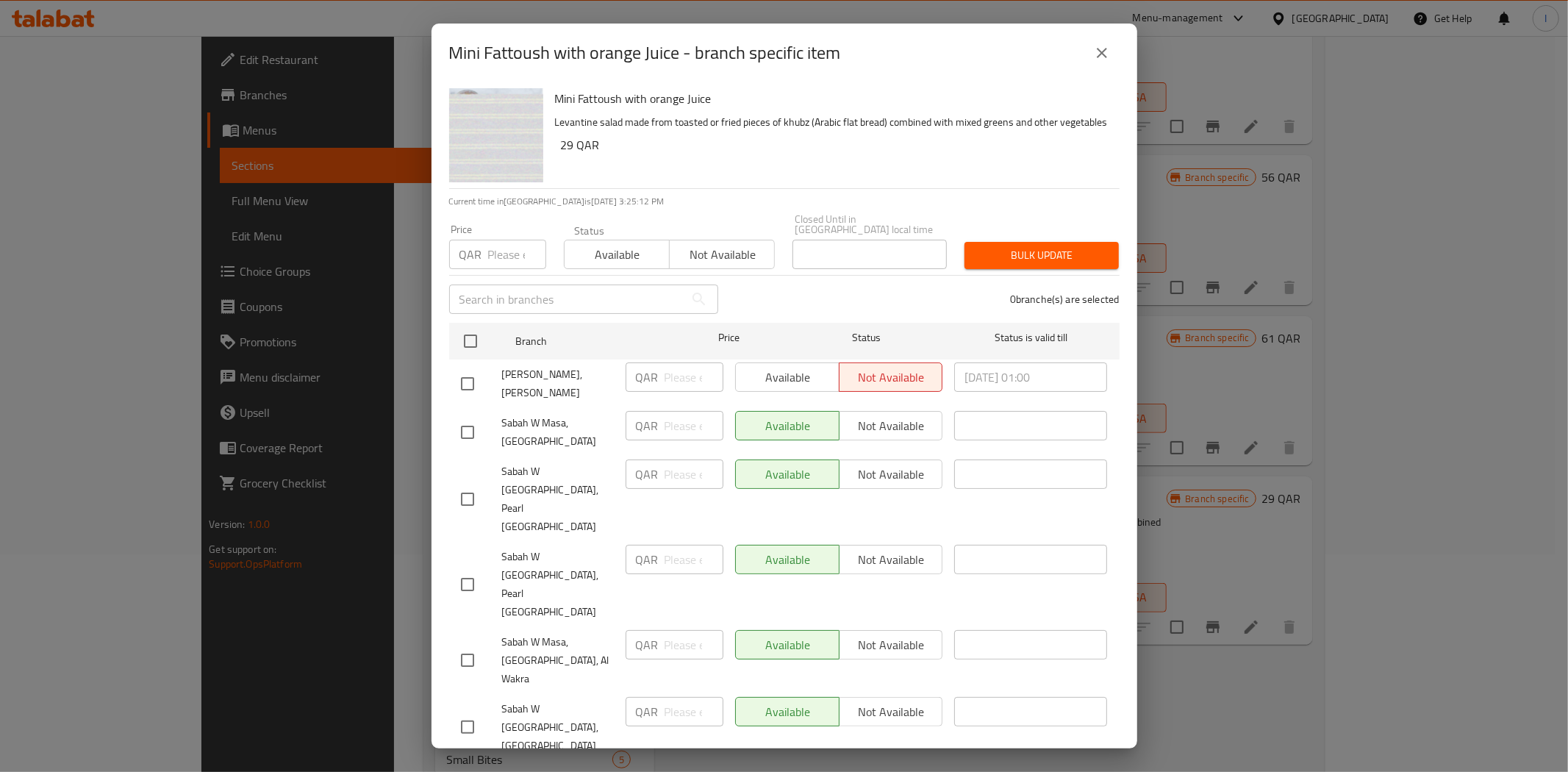
click at [1100, 58] on icon "close" at bounding box center [1101, 52] width 10 height 10
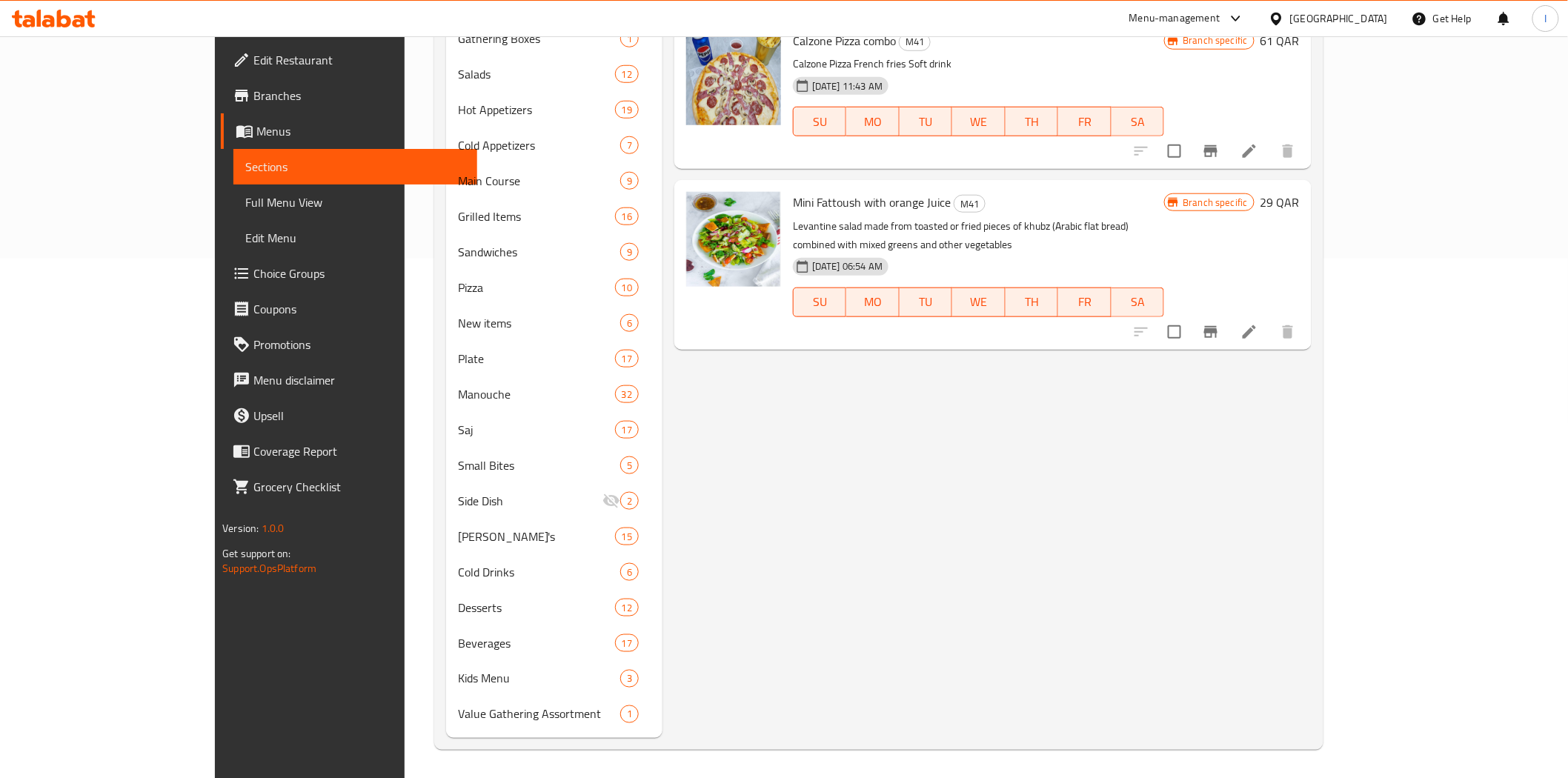
scroll to position [520, 0]
click at [1219, 322] on icon "Branch-specific-item" at bounding box center [1210, 330] width 18 height 18
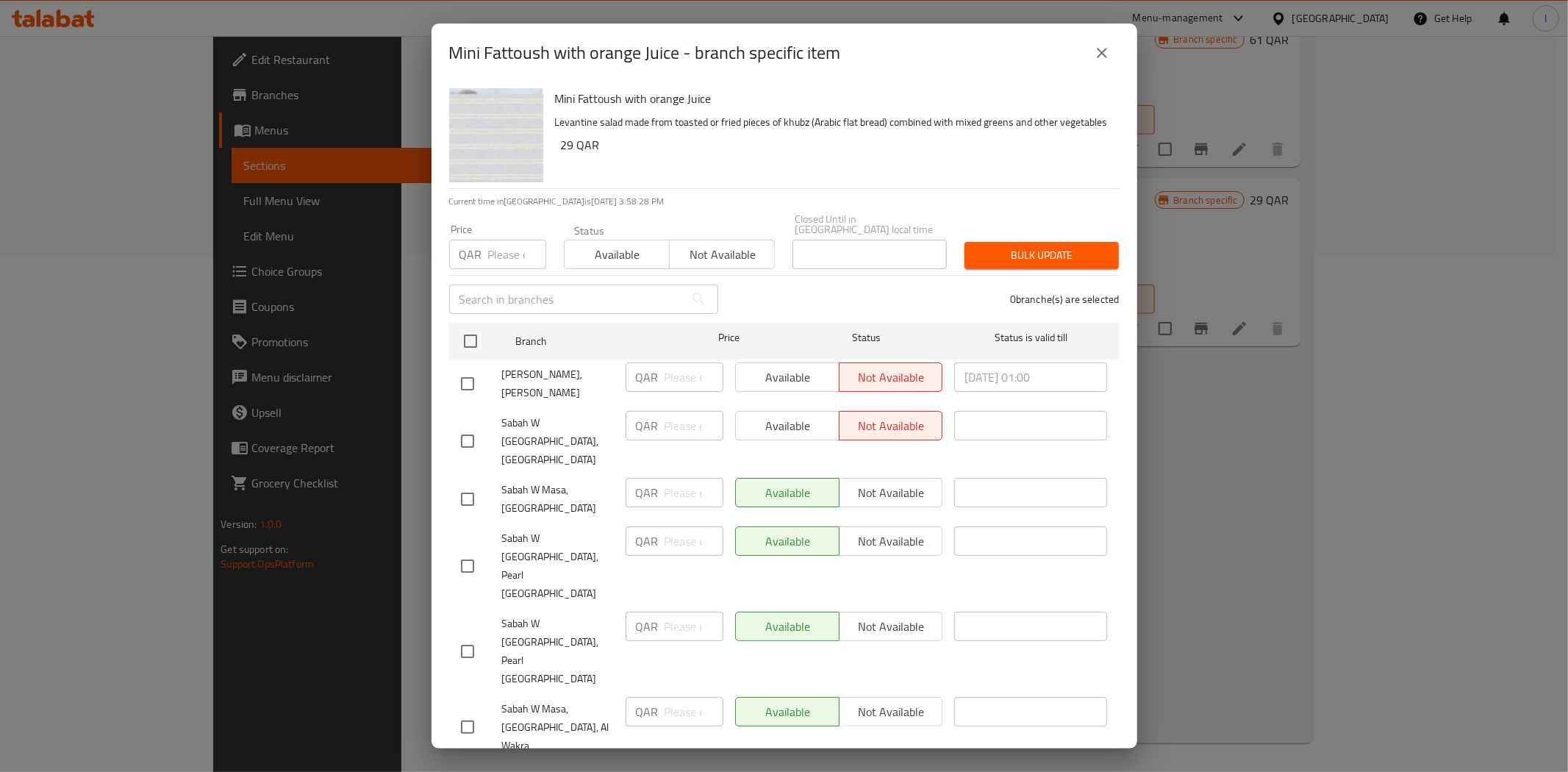
click at [1099, 70] on button "close" at bounding box center [1101, 53] width 36 height 36
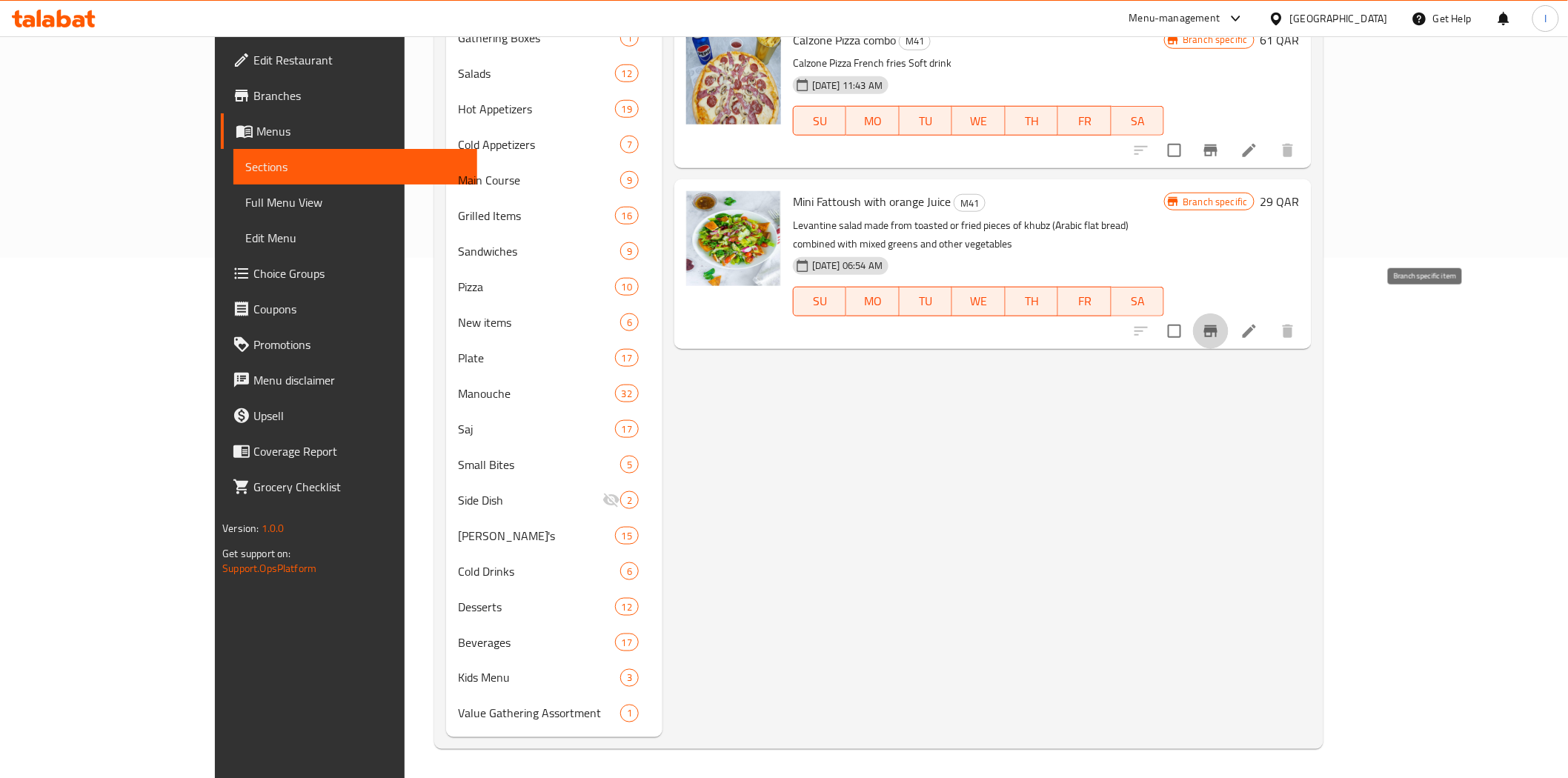
click at [1219, 322] on icon "Branch-specific-item" at bounding box center [1210, 330] width 18 height 18
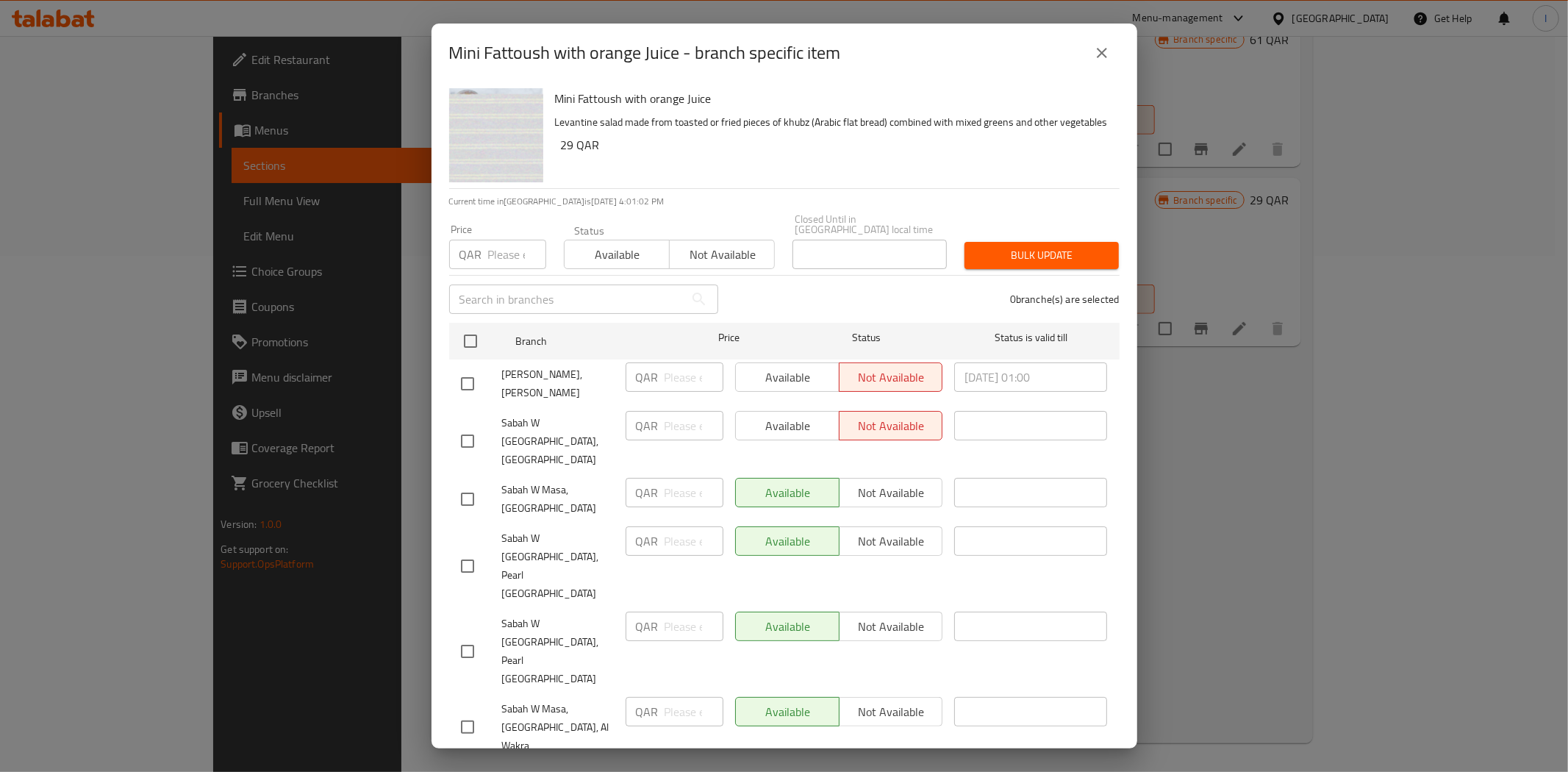
drag, startPoint x: 484, startPoint y: 397, endPoint x: 478, endPoint y: 414, distance: 18.0
click at [484, 395] on div at bounding box center [481, 383] width 41 height 31
click at [467, 442] on input "checkbox" at bounding box center [467, 441] width 31 height 31
checkbox input "true"
drag, startPoint x: 467, startPoint y: 402, endPoint x: 484, endPoint y: 401, distance: 17.0
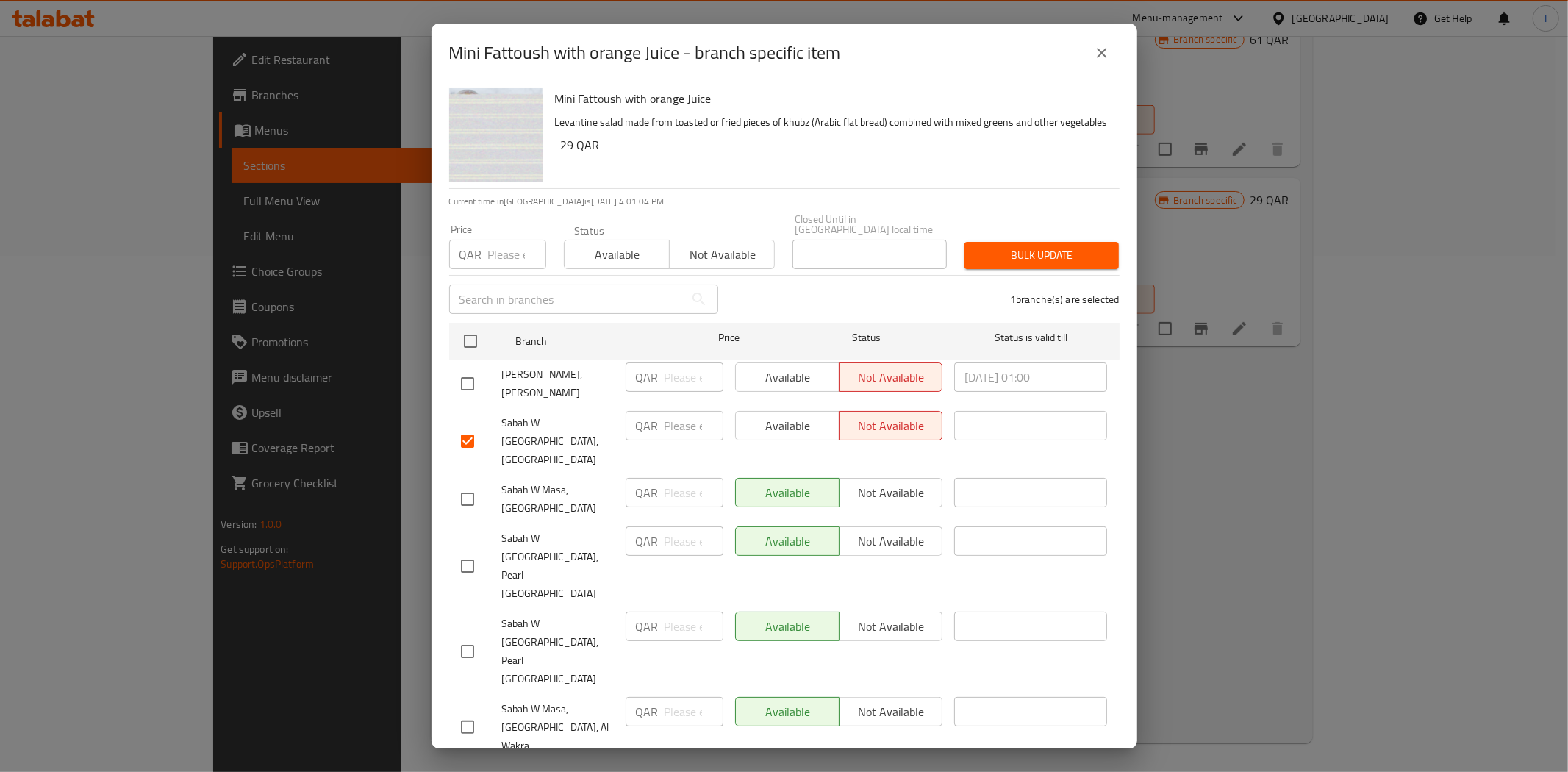
click at [468, 399] on input "checkbox" at bounding box center [467, 383] width 31 height 31
checkbox input "true"
click at [797, 383] on span "Available" at bounding box center [788, 377] width 91 height 21
click at [787, 436] on span "Available" at bounding box center [788, 425] width 91 height 21
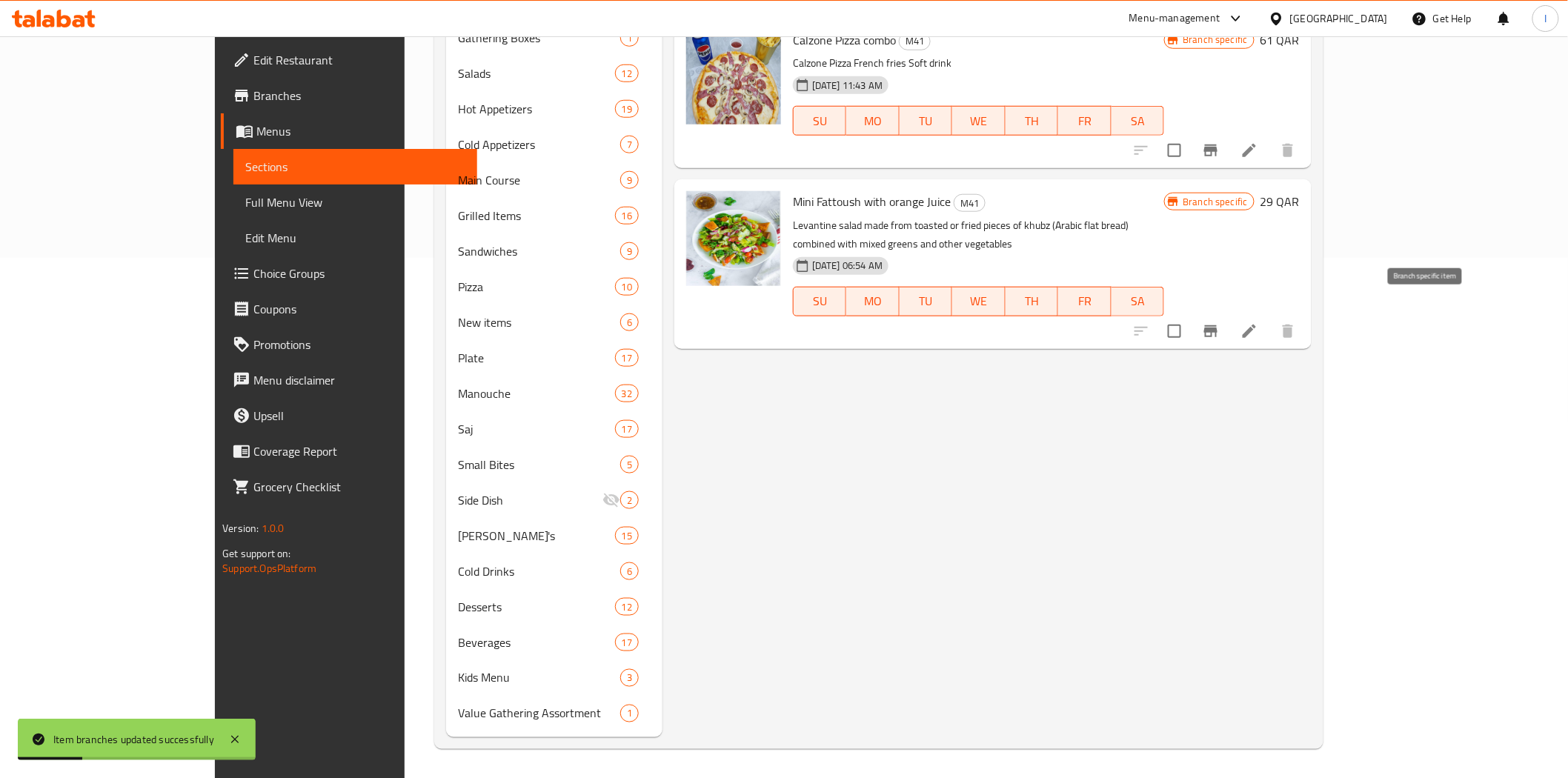
click at [1218, 325] on icon "Branch-specific-item" at bounding box center [1211, 331] width 13 height 12
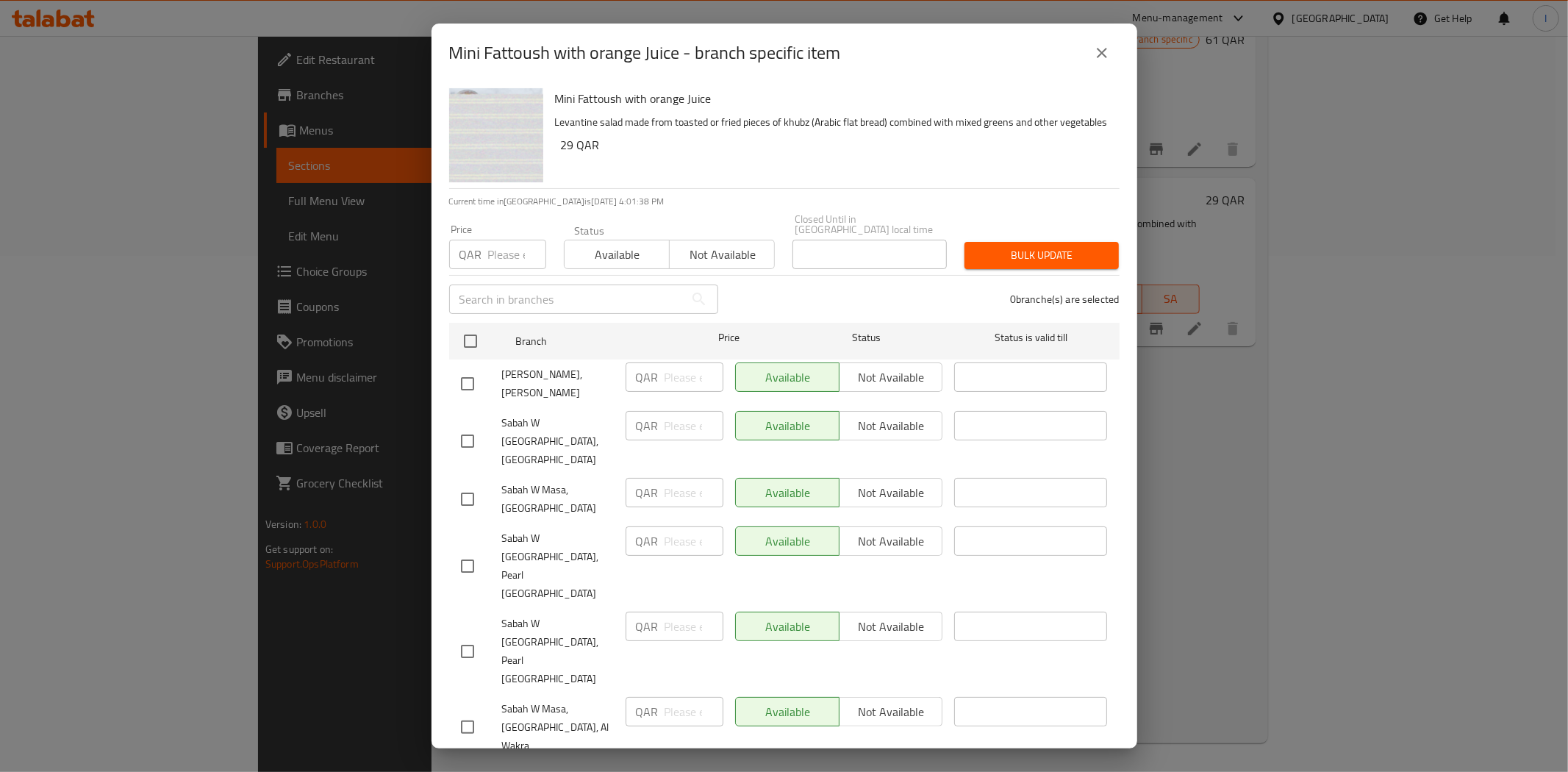
click at [1114, 70] on button "close" at bounding box center [1101, 53] width 36 height 36
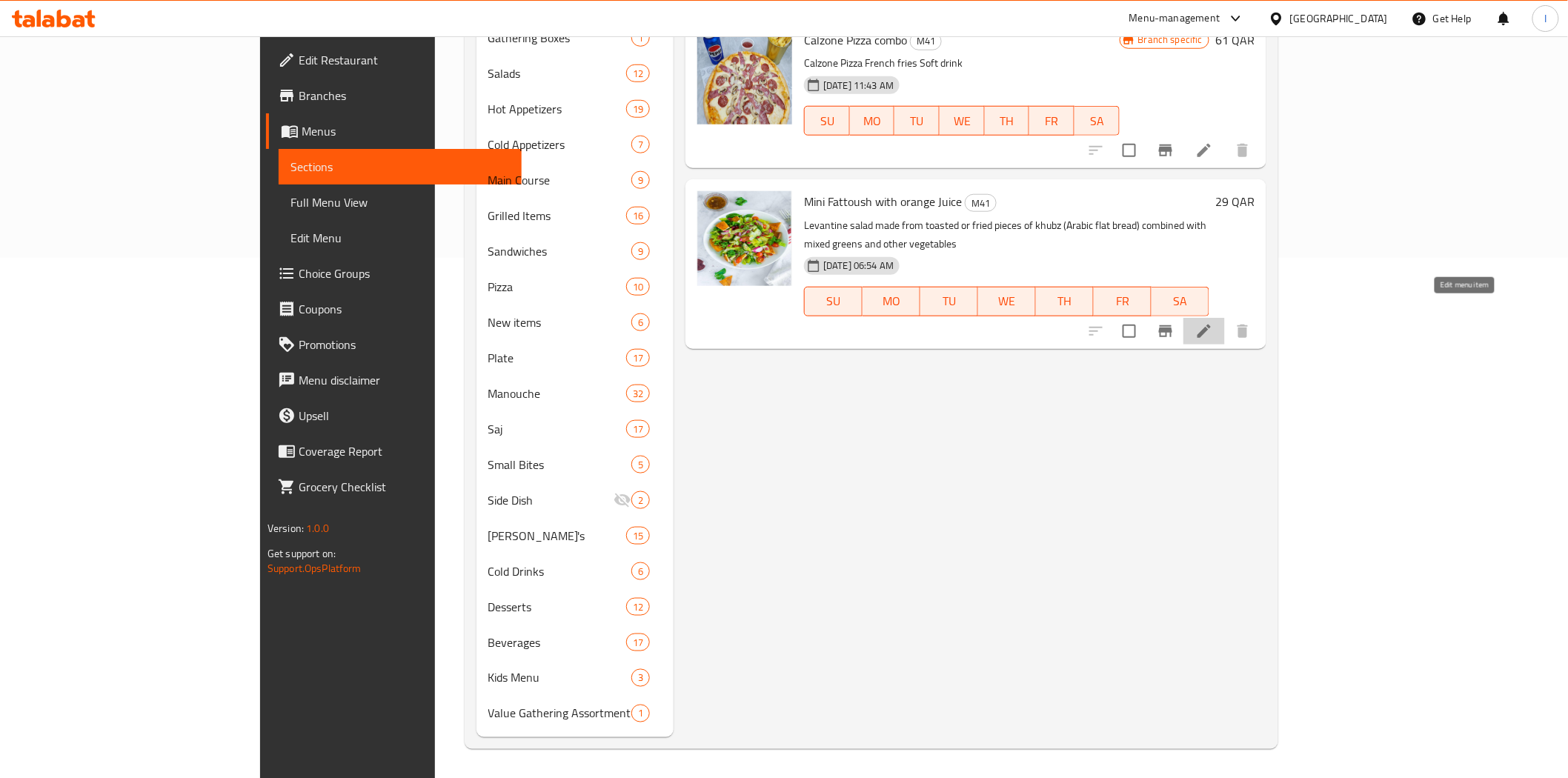
click at [1213, 322] on icon at bounding box center [1204, 330] width 18 height 18
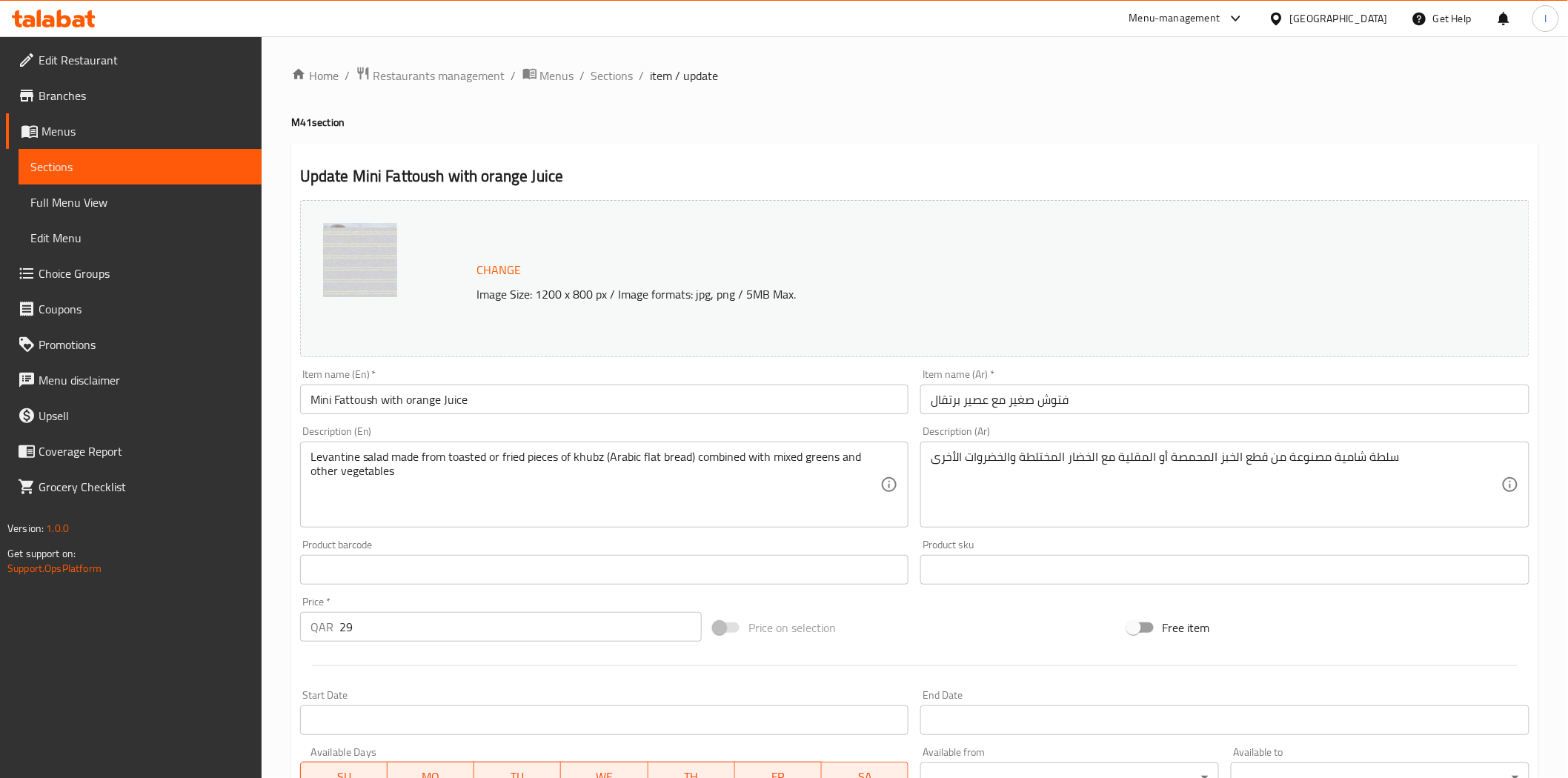
click at [49, 16] on icon at bounding box center [49, 21] width 13 height 13
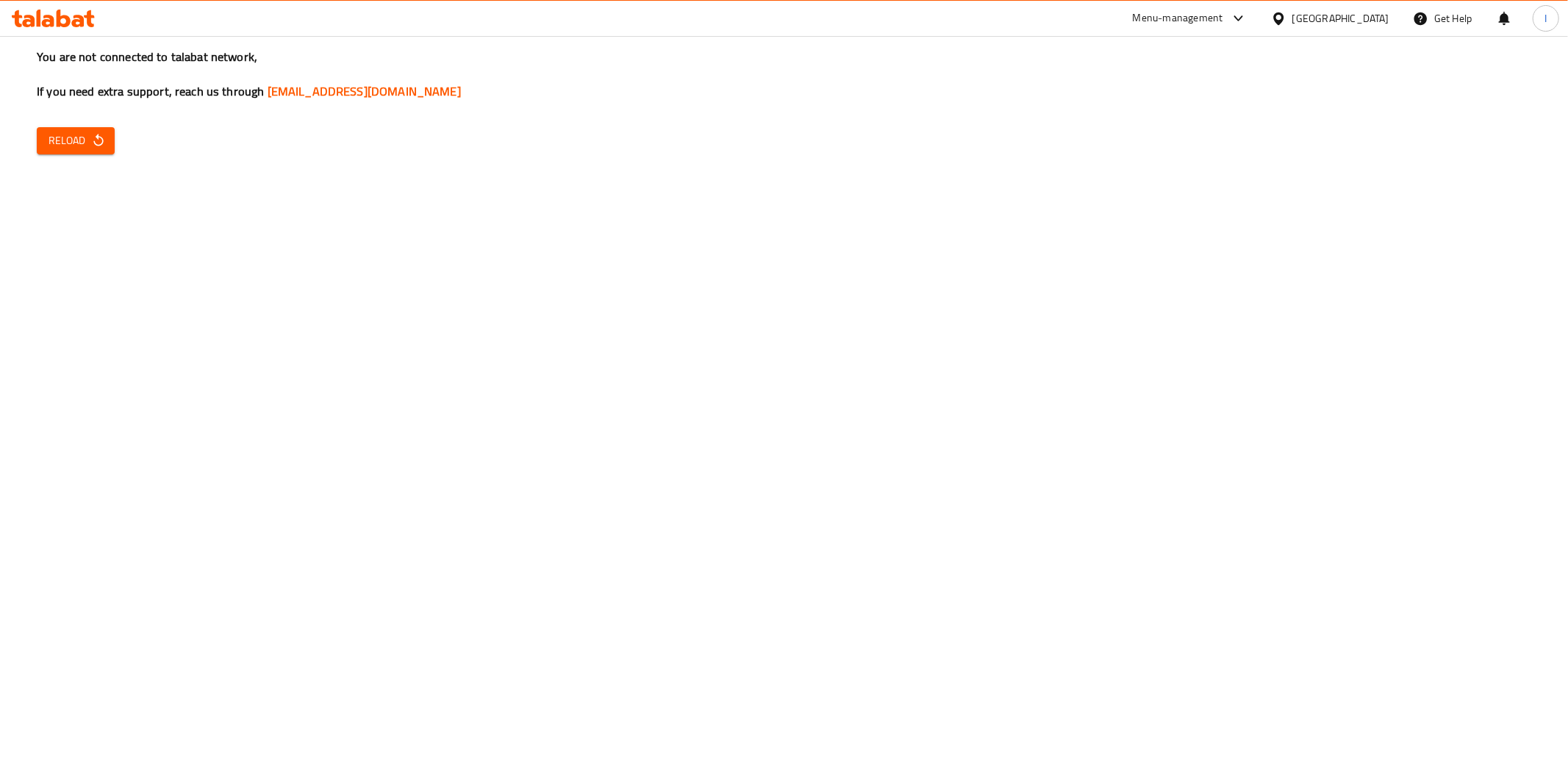
click at [94, 134] on icon "button" at bounding box center [99, 140] width 15 height 15
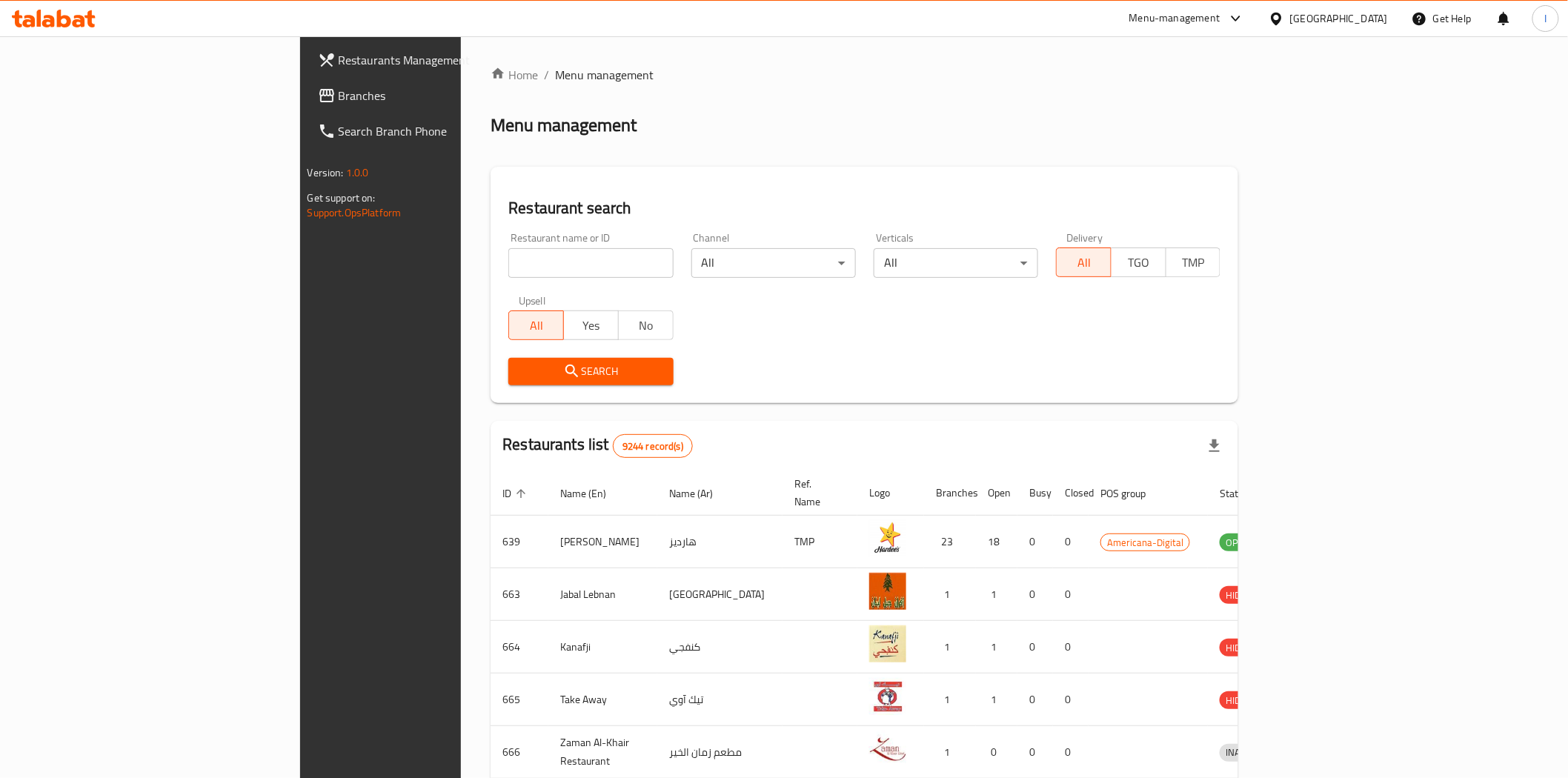
click at [508, 253] on input "search" at bounding box center [590, 263] width 164 height 29
paste input "650711"
type input "650711"
click at [520, 367] on span "Search" at bounding box center [590, 371] width 141 height 18
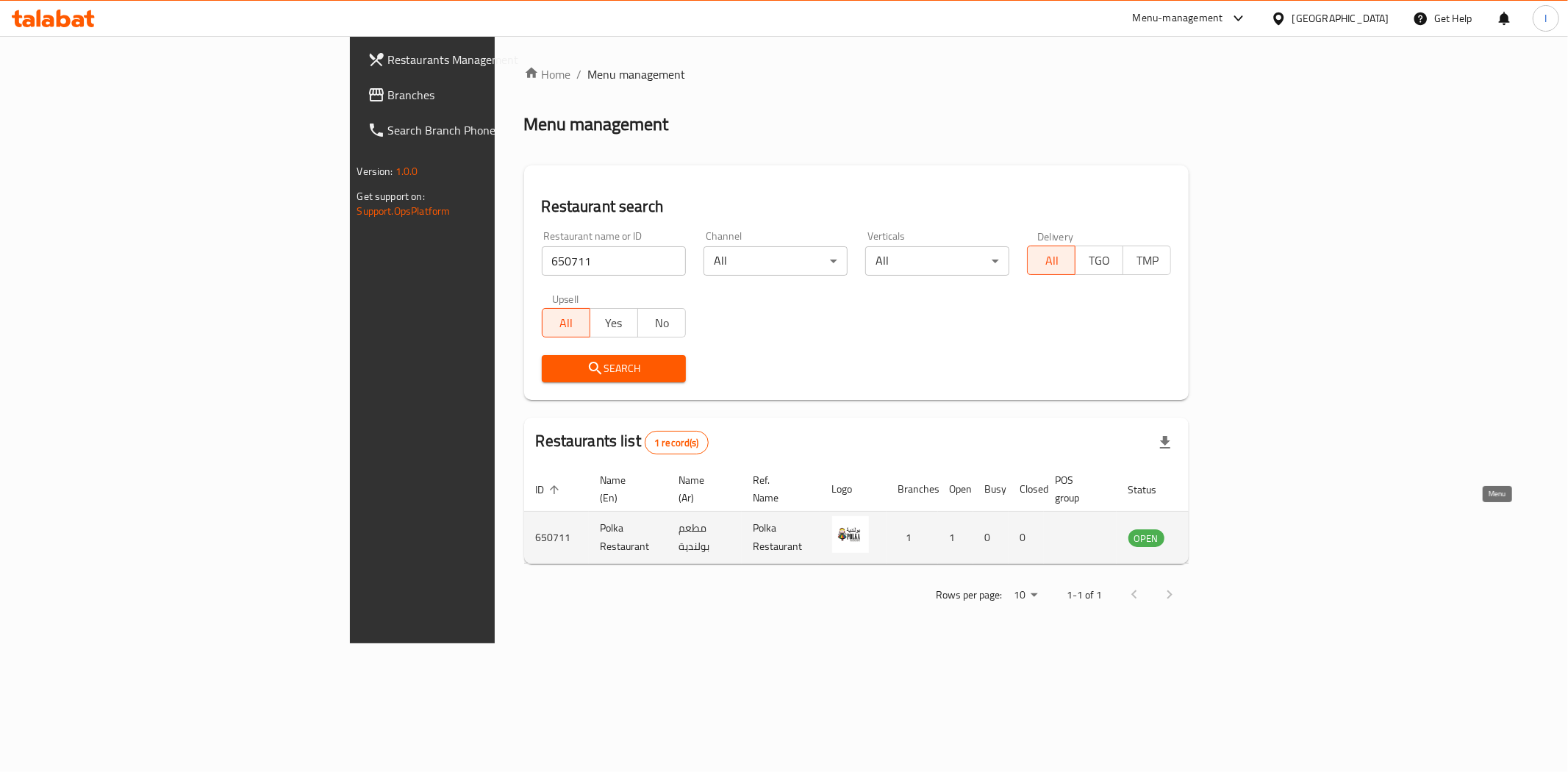
click at [1222, 532] on icon "enhanced table" at bounding box center [1214, 539] width 16 height 13
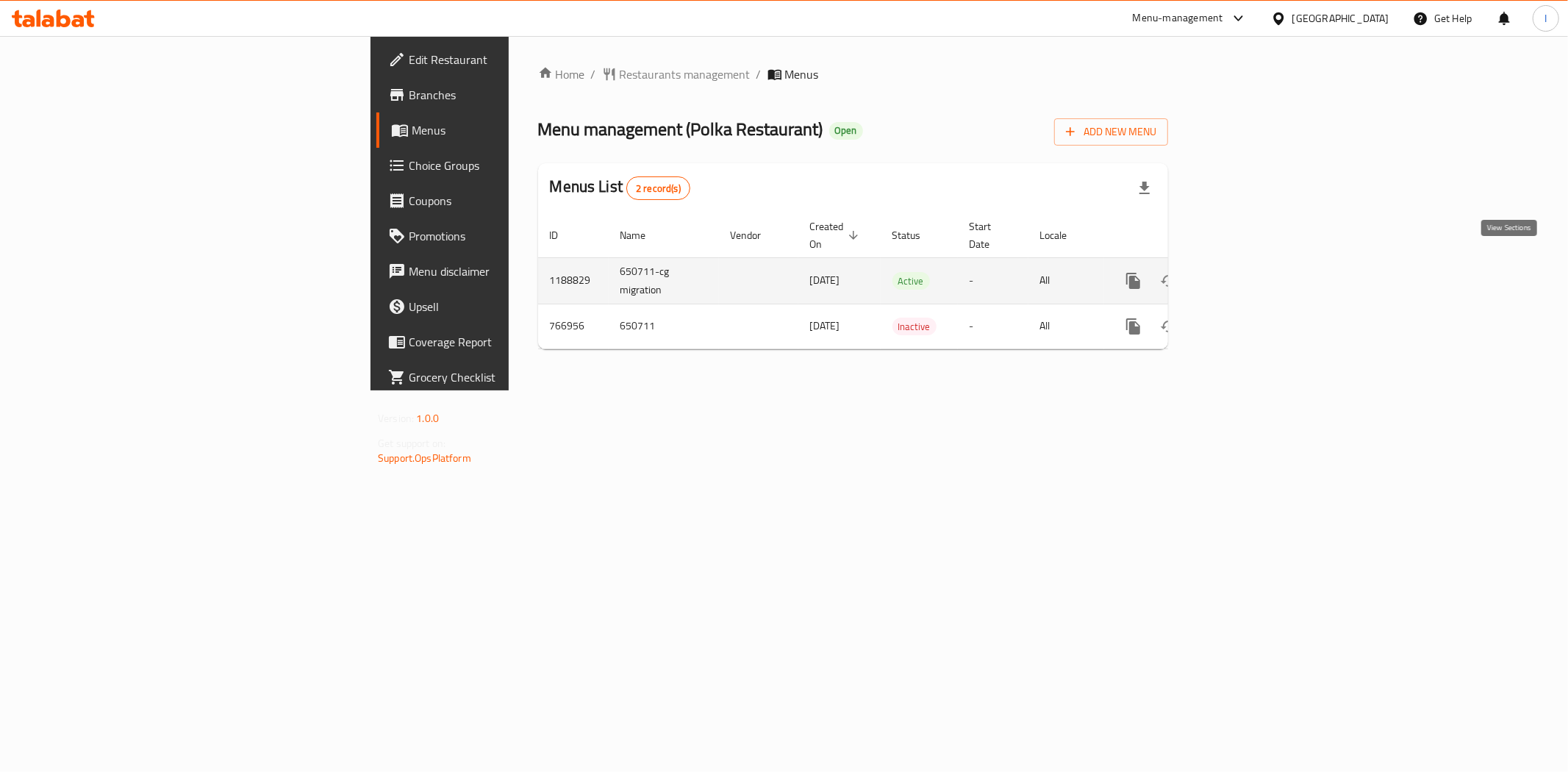
click at [1248, 272] on icon "enhanced table" at bounding box center [1239, 280] width 17 height 17
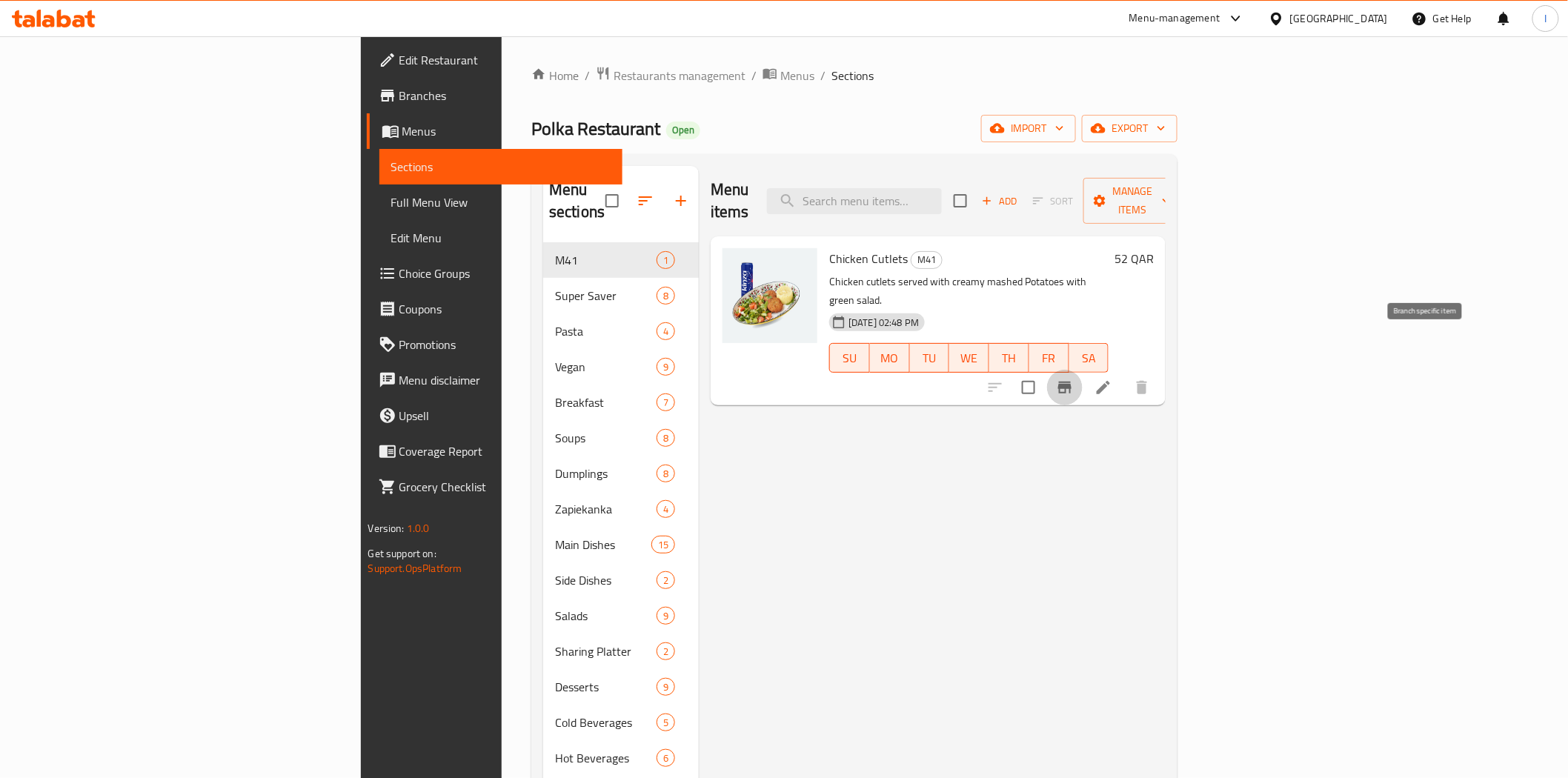
click at [1074, 379] on icon "Branch-specific-item" at bounding box center [1064, 387] width 18 height 18
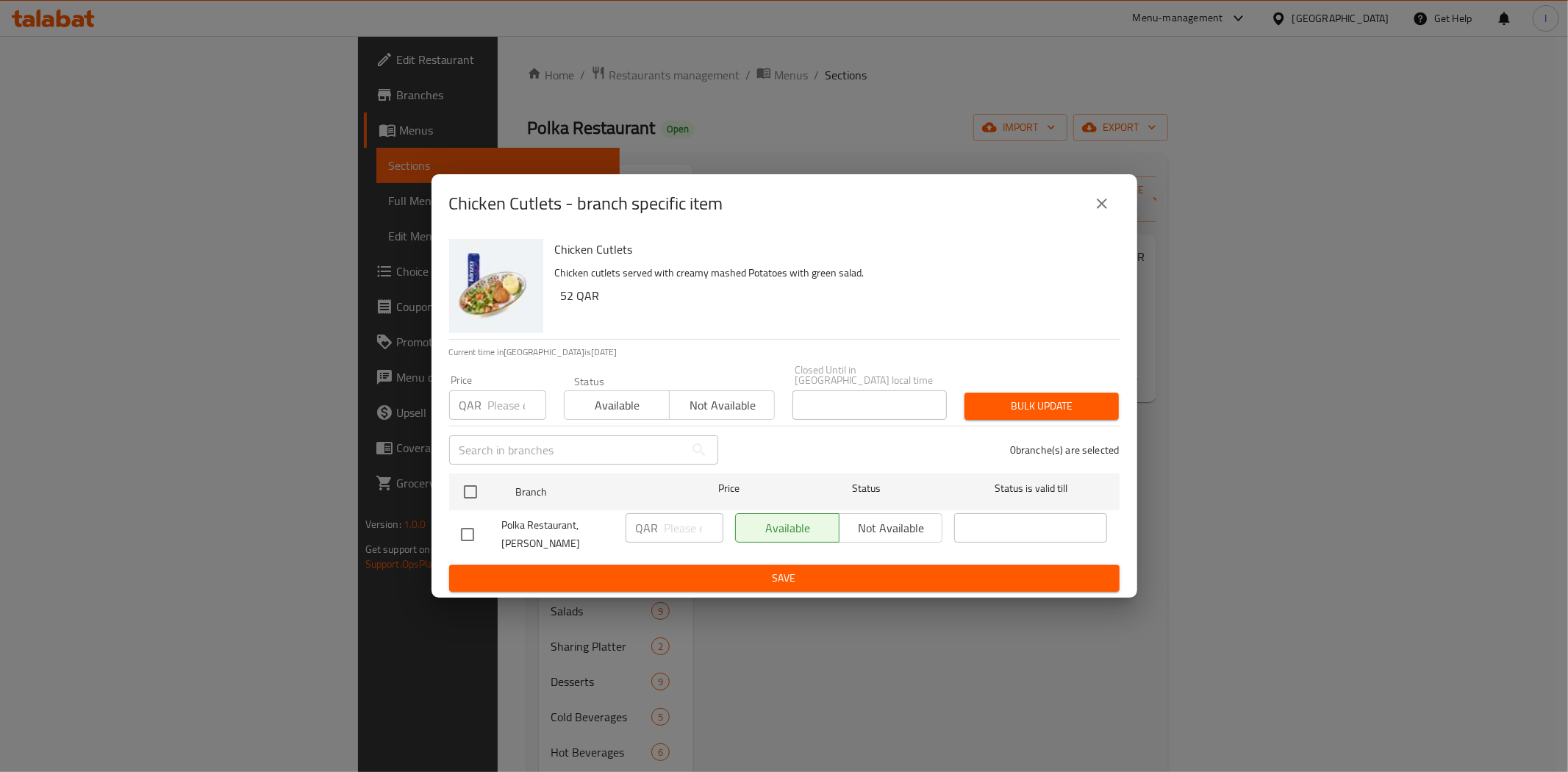
click at [1310, 475] on div "Chicken Cutlets - branch specific item Chicken Cutlets Chicken cutlets served w…" at bounding box center [784, 386] width 1568 height 772
click at [1097, 206] on icon "close" at bounding box center [1101, 203] width 10 height 10
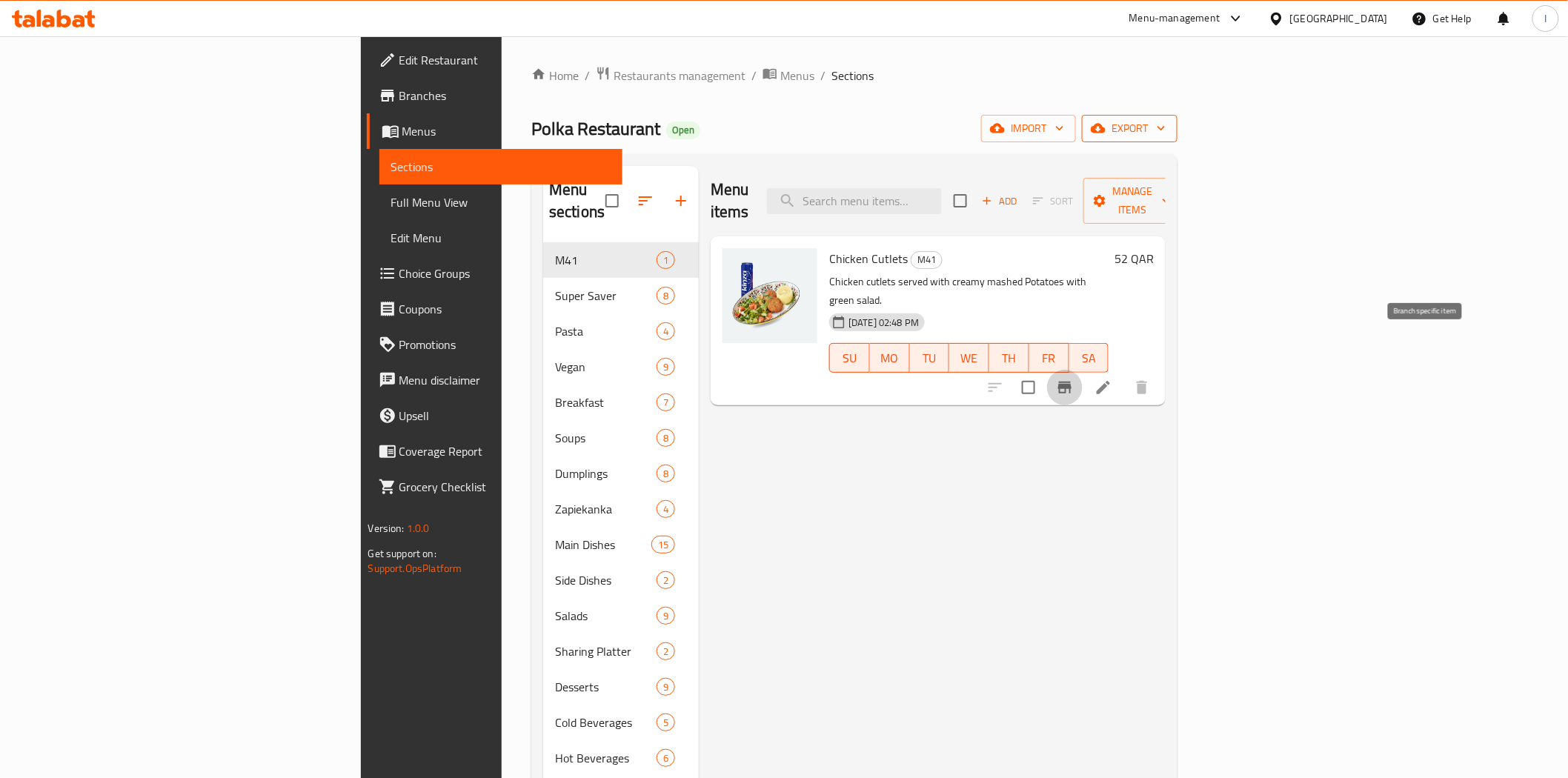
click at [1166, 124] on span "export" at bounding box center [1130, 128] width 72 height 18
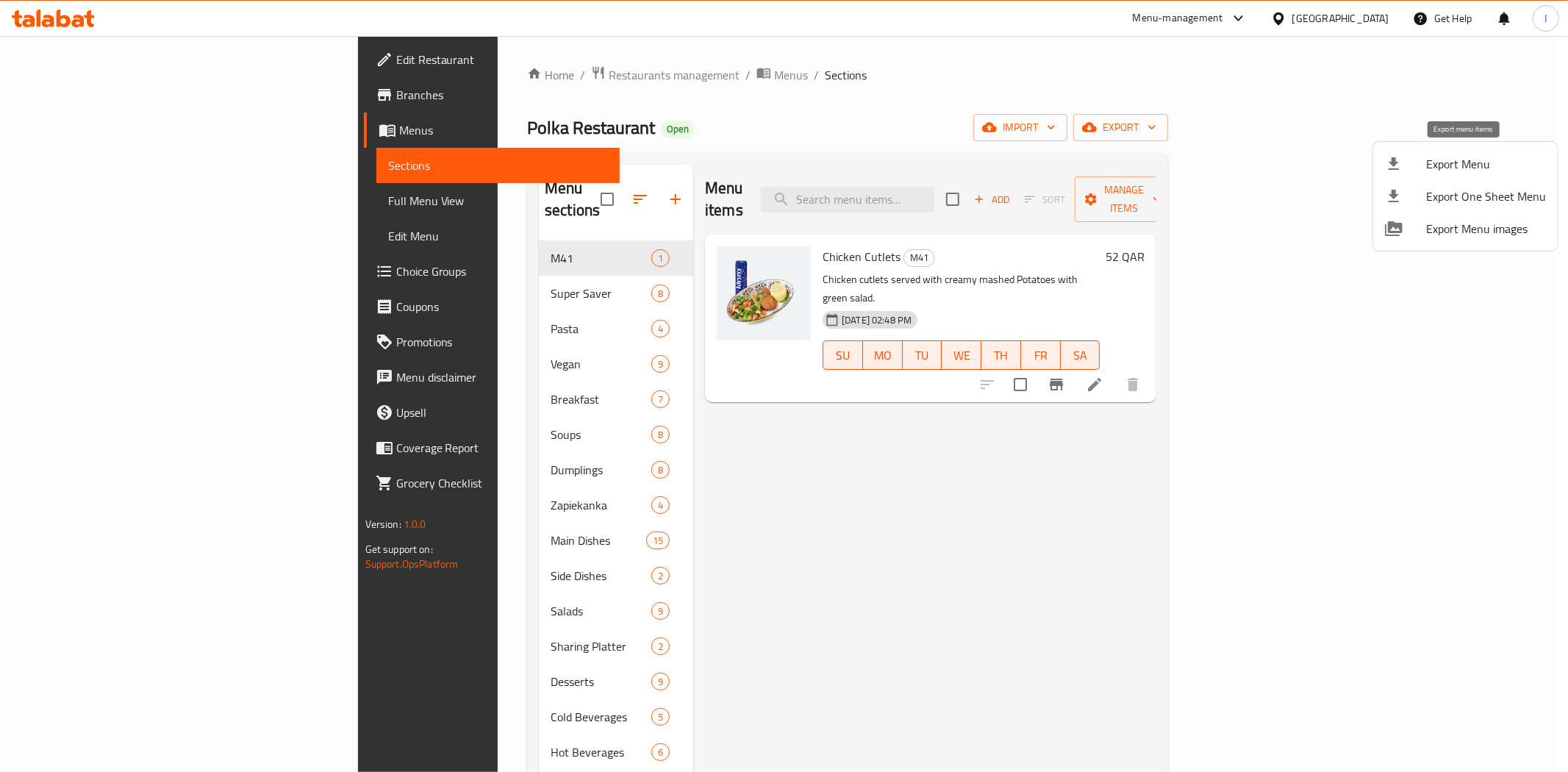
click at [1465, 159] on span "Export Menu" at bounding box center [1486, 164] width 120 height 17
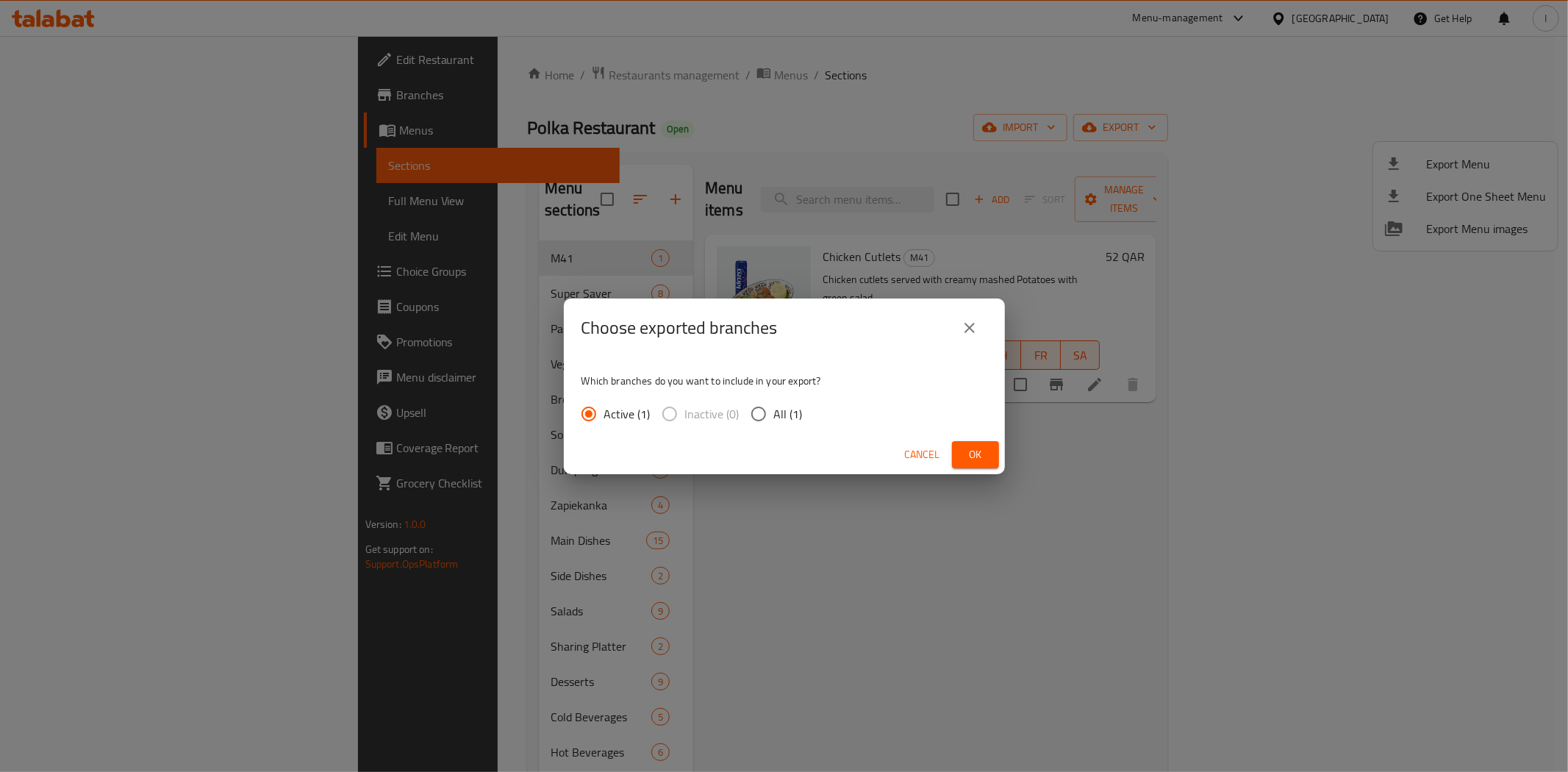
click at [973, 459] on span "Ok" at bounding box center [975, 455] width 24 height 18
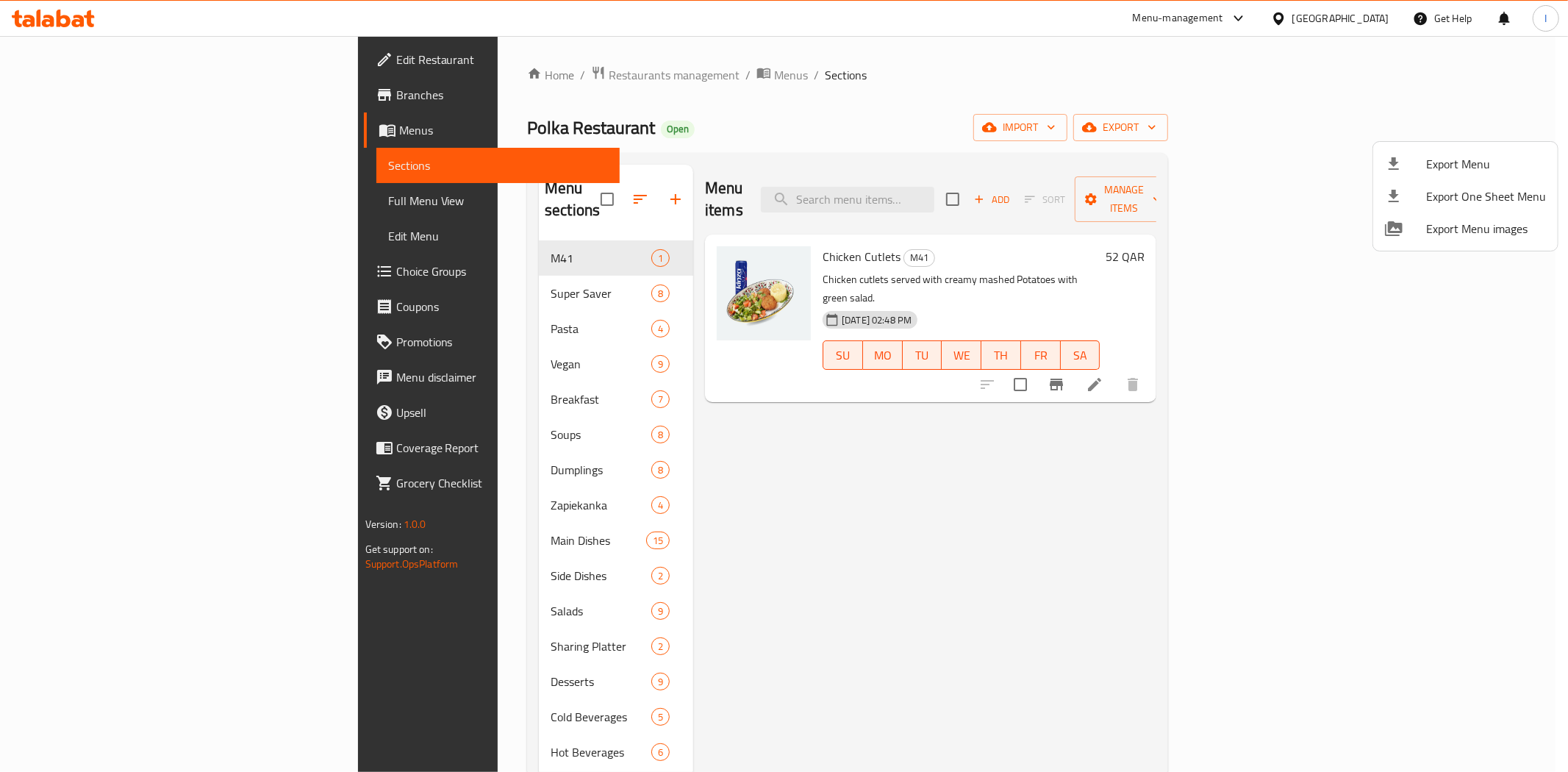
click at [446, 79] on div at bounding box center [784, 386] width 1568 height 772
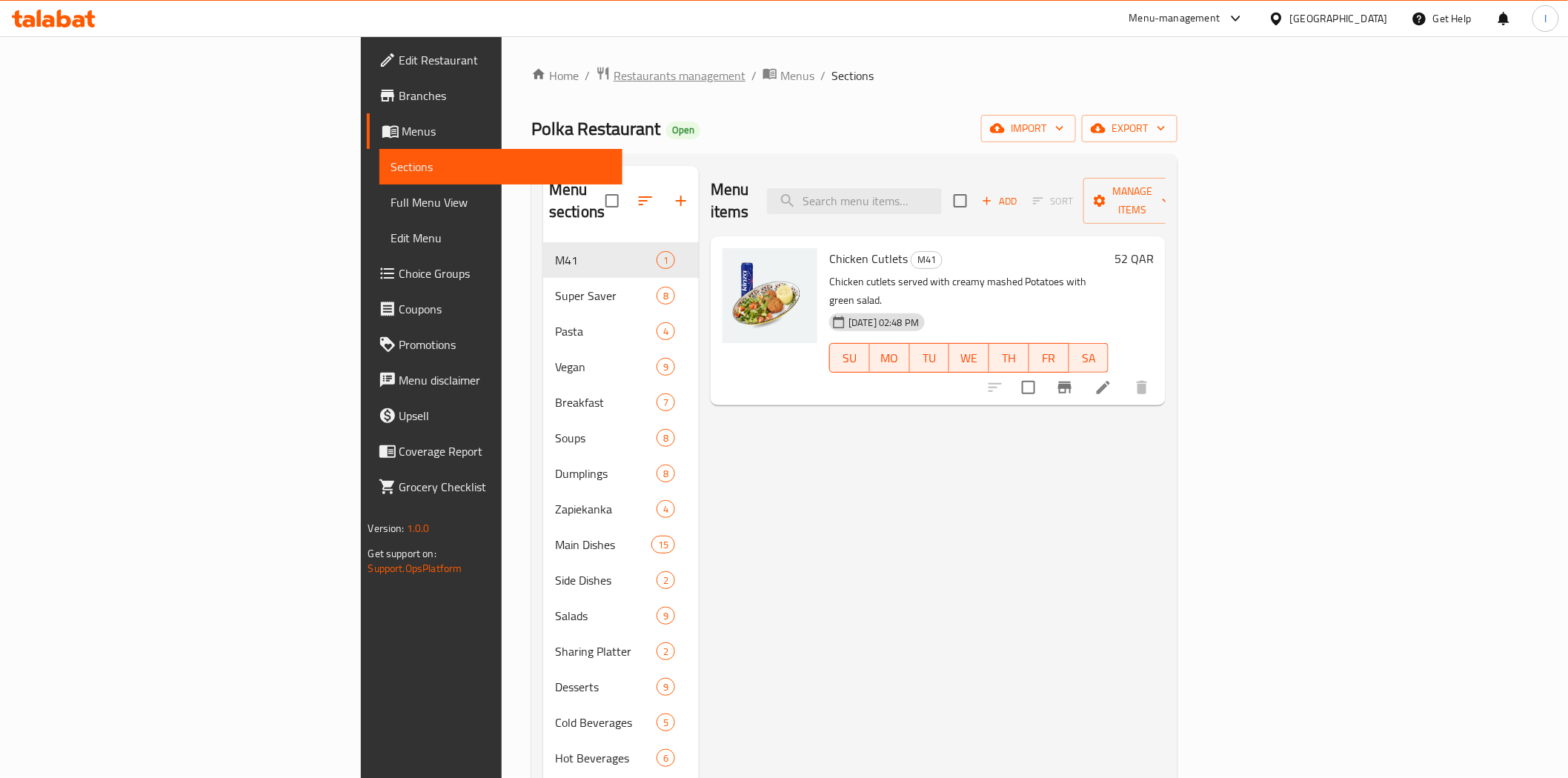
click at [613, 77] on span "Restaurants management" at bounding box center [679, 75] width 132 height 18
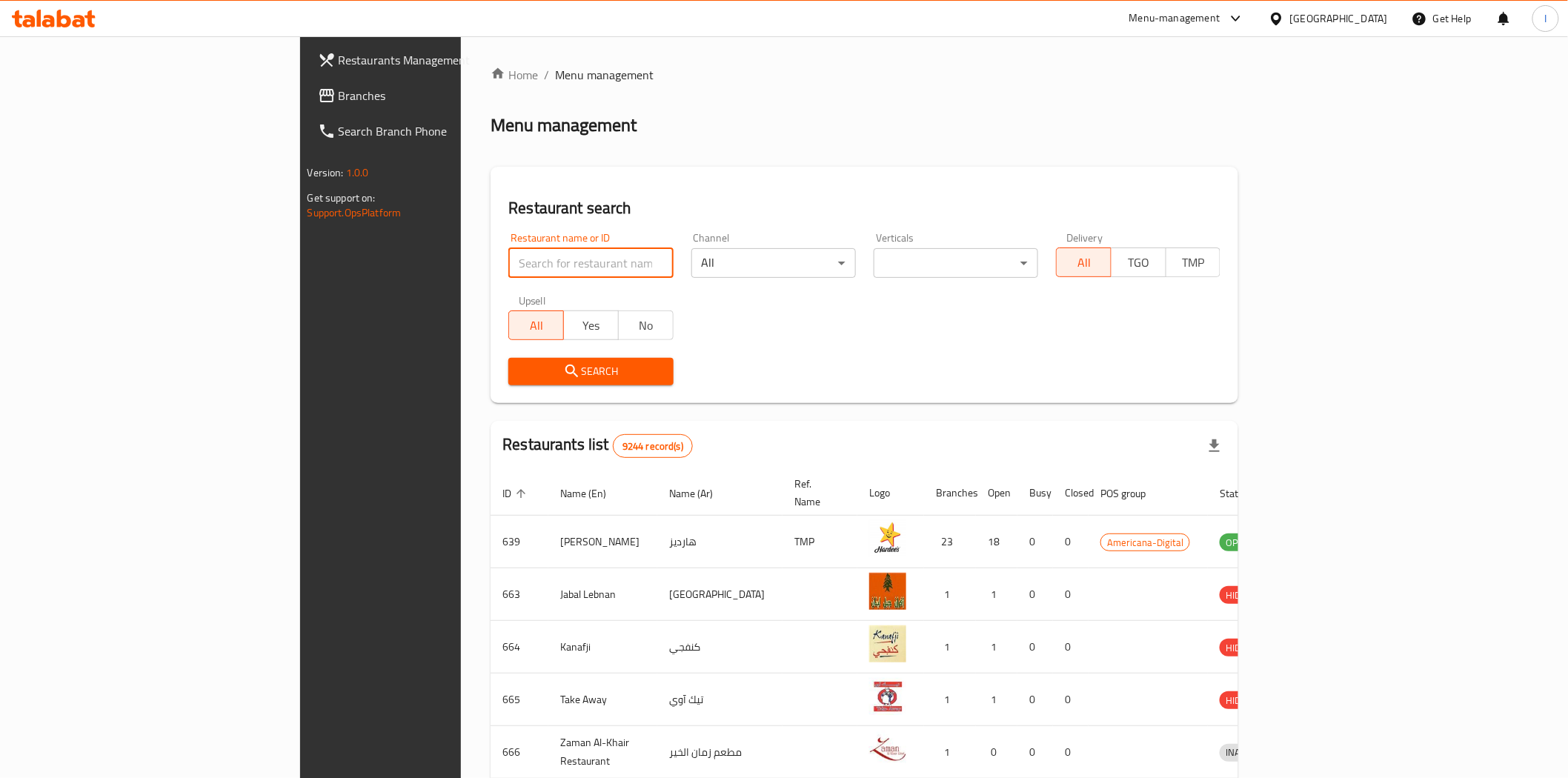
click at [508, 261] on input "search" at bounding box center [590, 263] width 164 height 29
paste input "27440"
type input "27440"
click at [547, 376] on span "Search" at bounding box center [590, 371] width 141 height 18
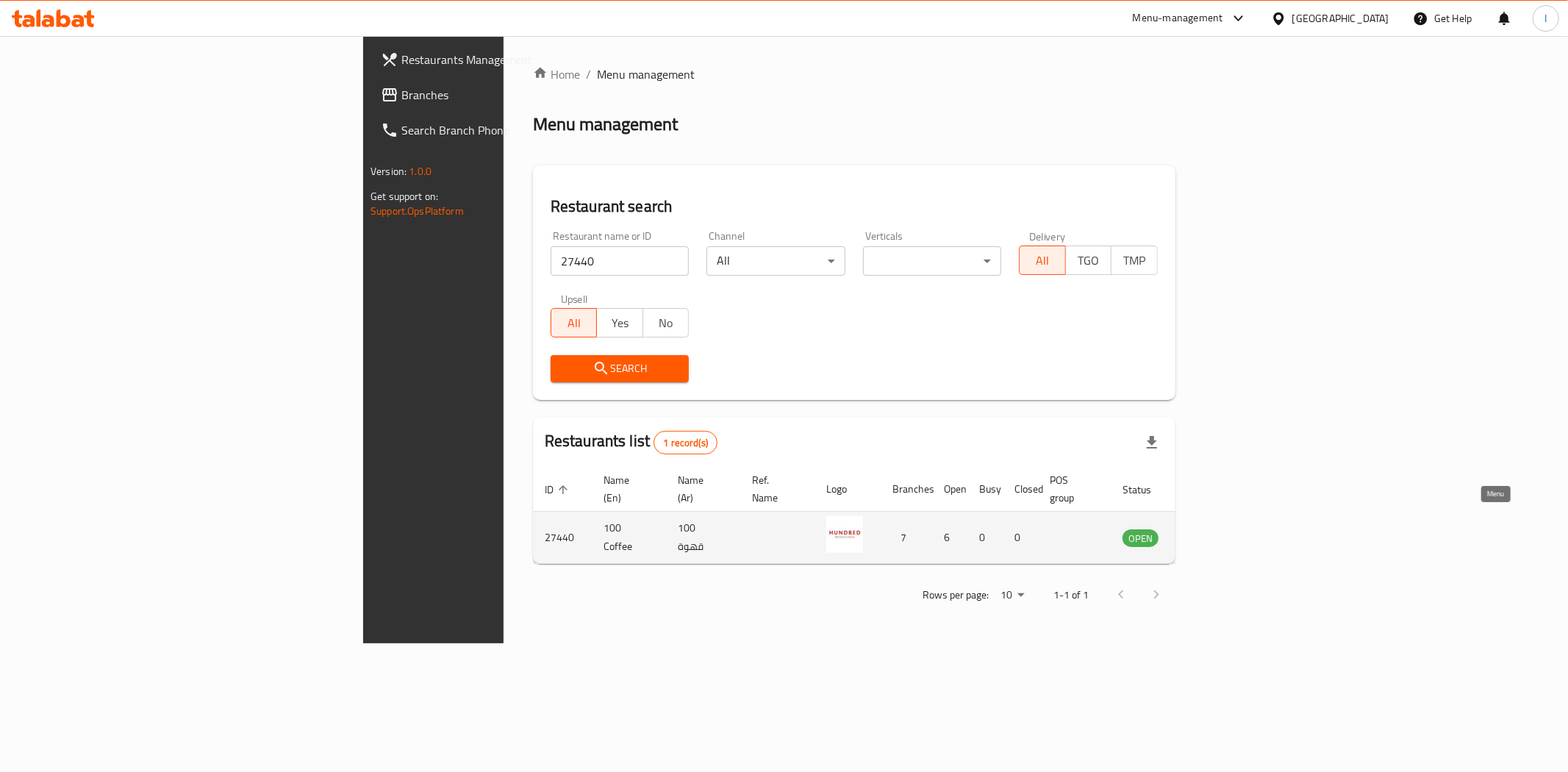
click at [1217, 532] on icon "enhanced table" at bounding box center [1208, 539] width 16 height 13
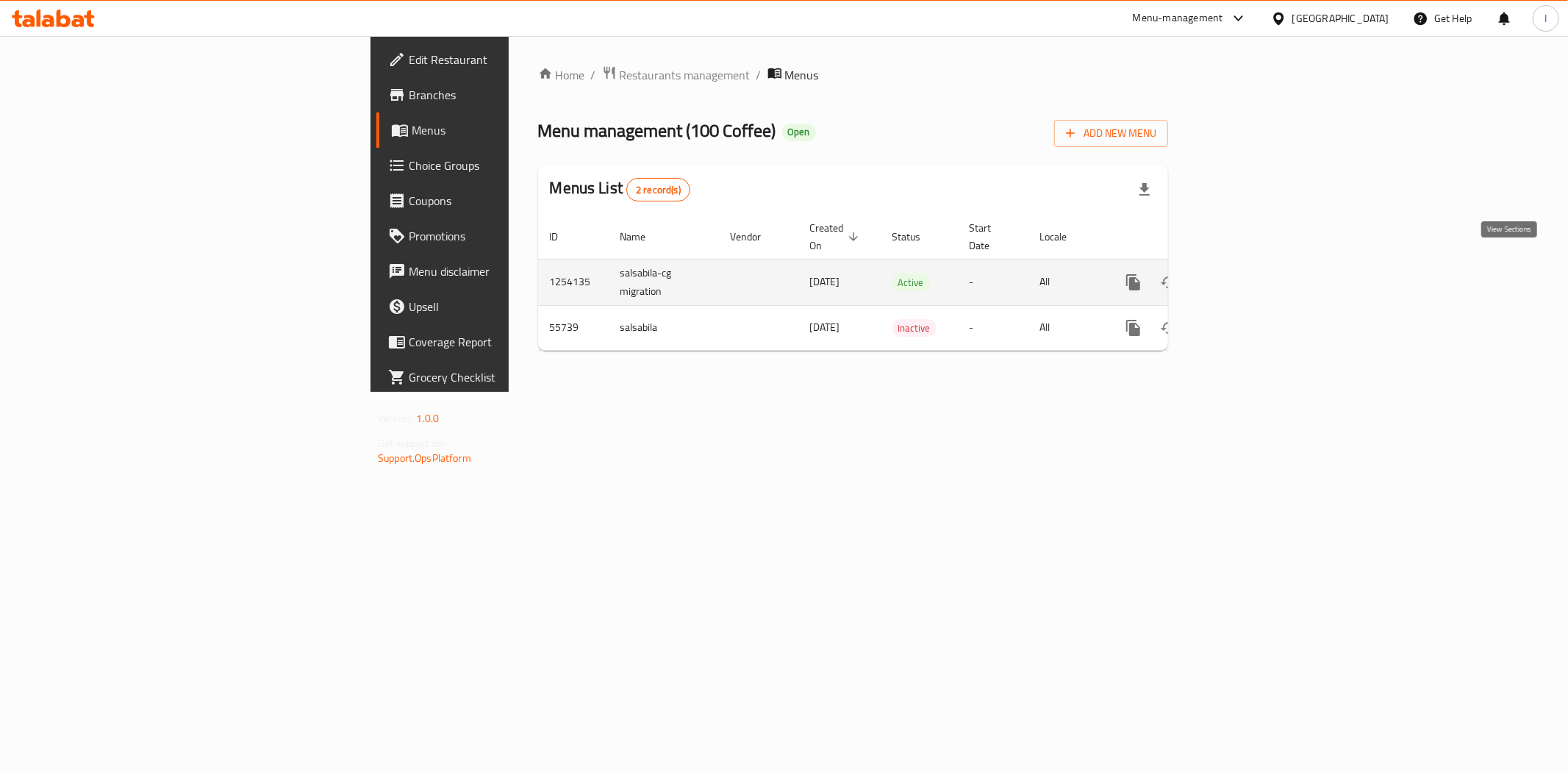
click at [1257, 264] on link "enhanced table" at bounding box center [1239, 282] width 36 height 36
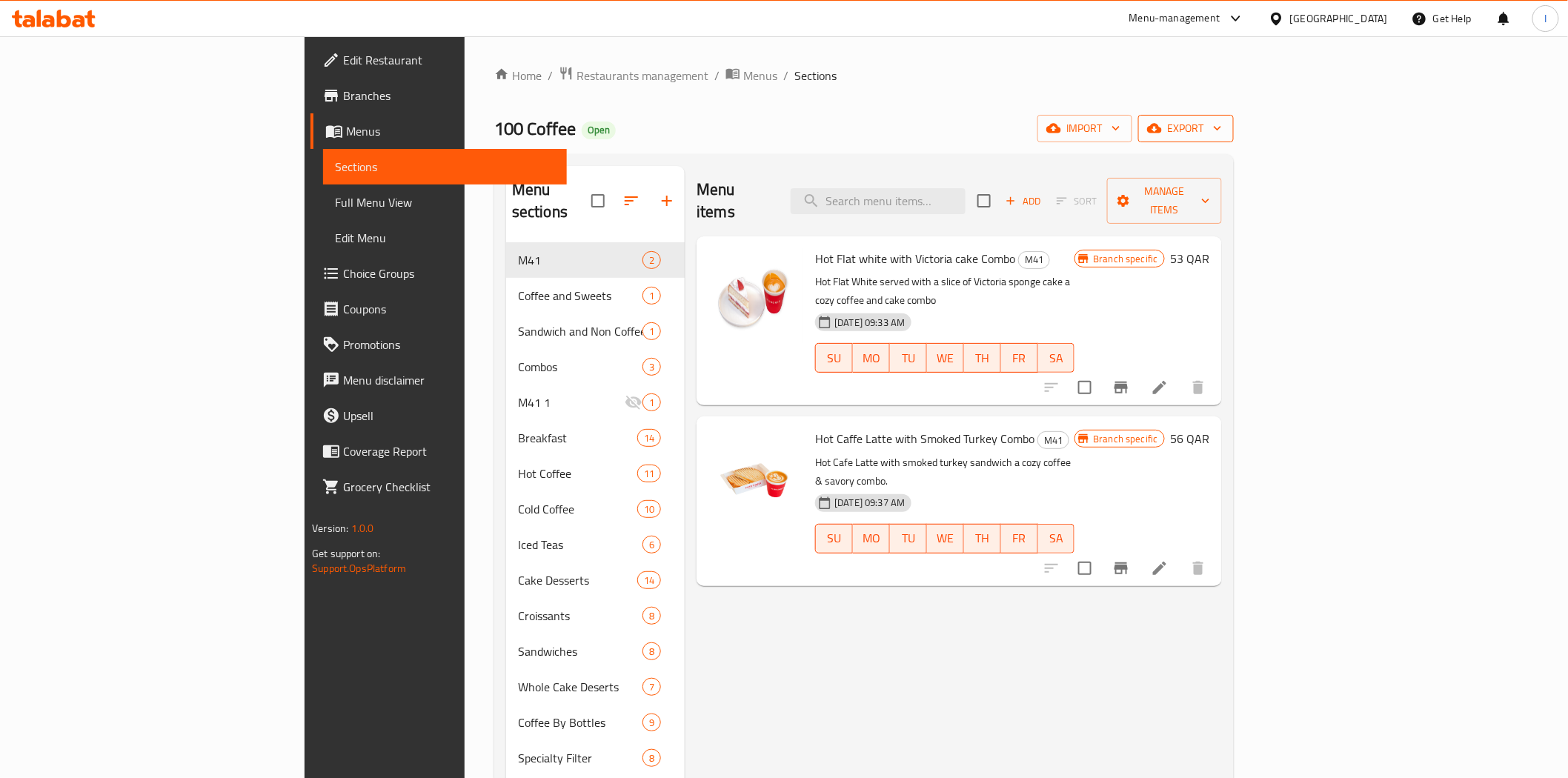
click at [1222, 131] on span "export" at bounding box center [1186, 128] width 72 height 18
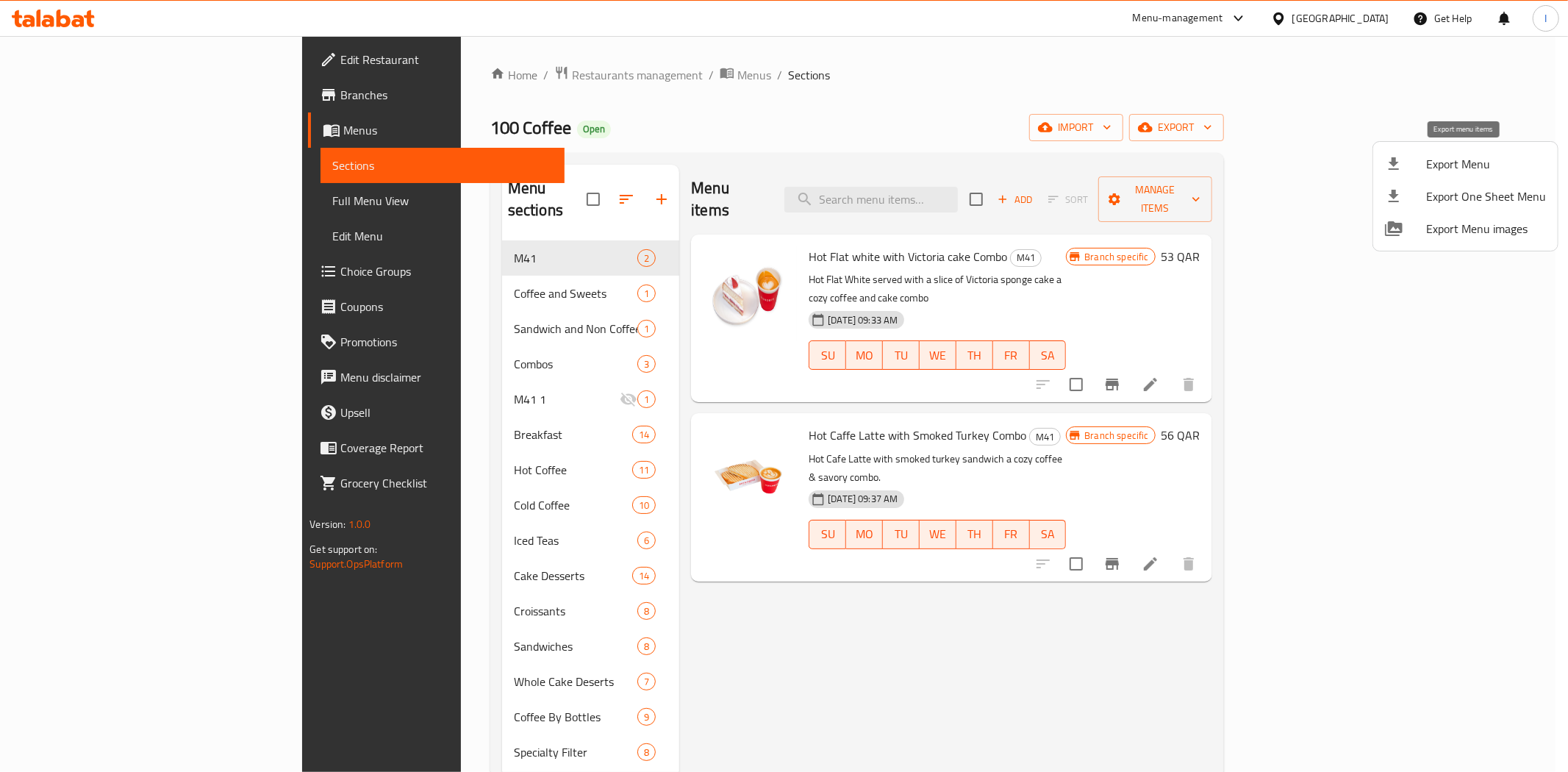
click at [1464, 158] on span "Export Menu" at bounding box center [1486, 164] width 120 height 17
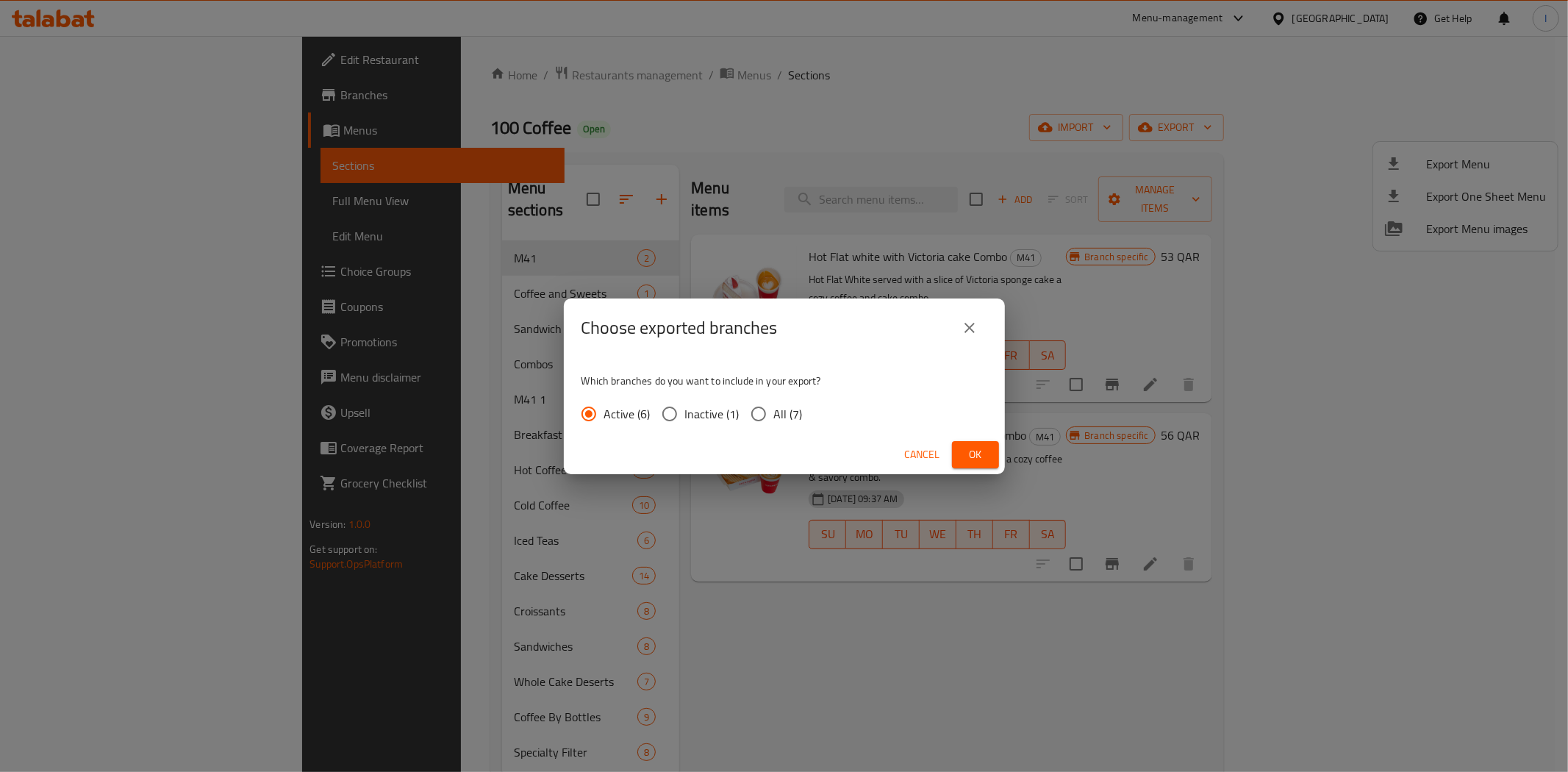
click at [972, 450] on span "Ok" at bounding box center [975, 455] width 24 height 18
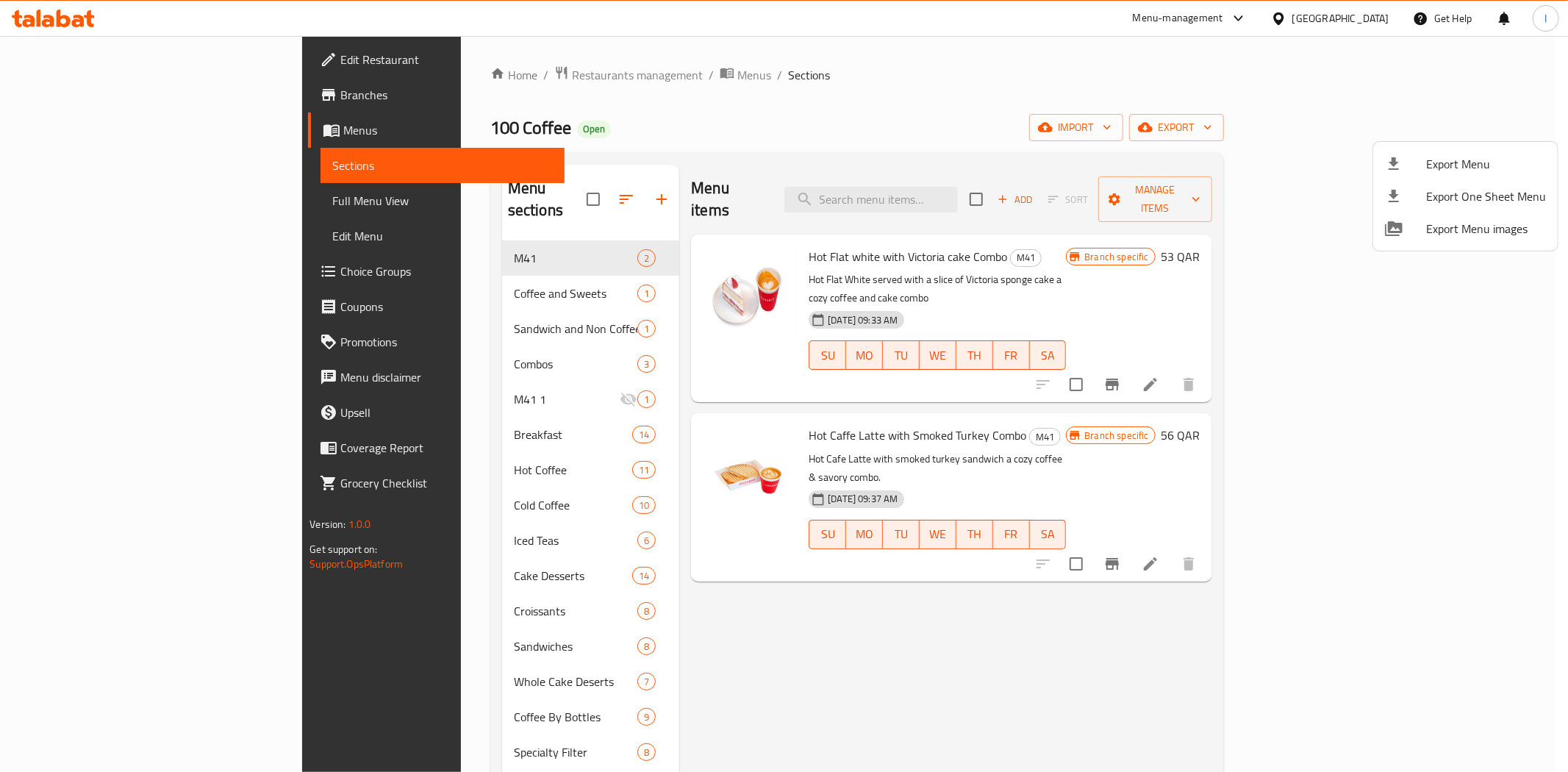
click at [1287, 238] on div at bounding box center [784, 386] width 1568 height 772
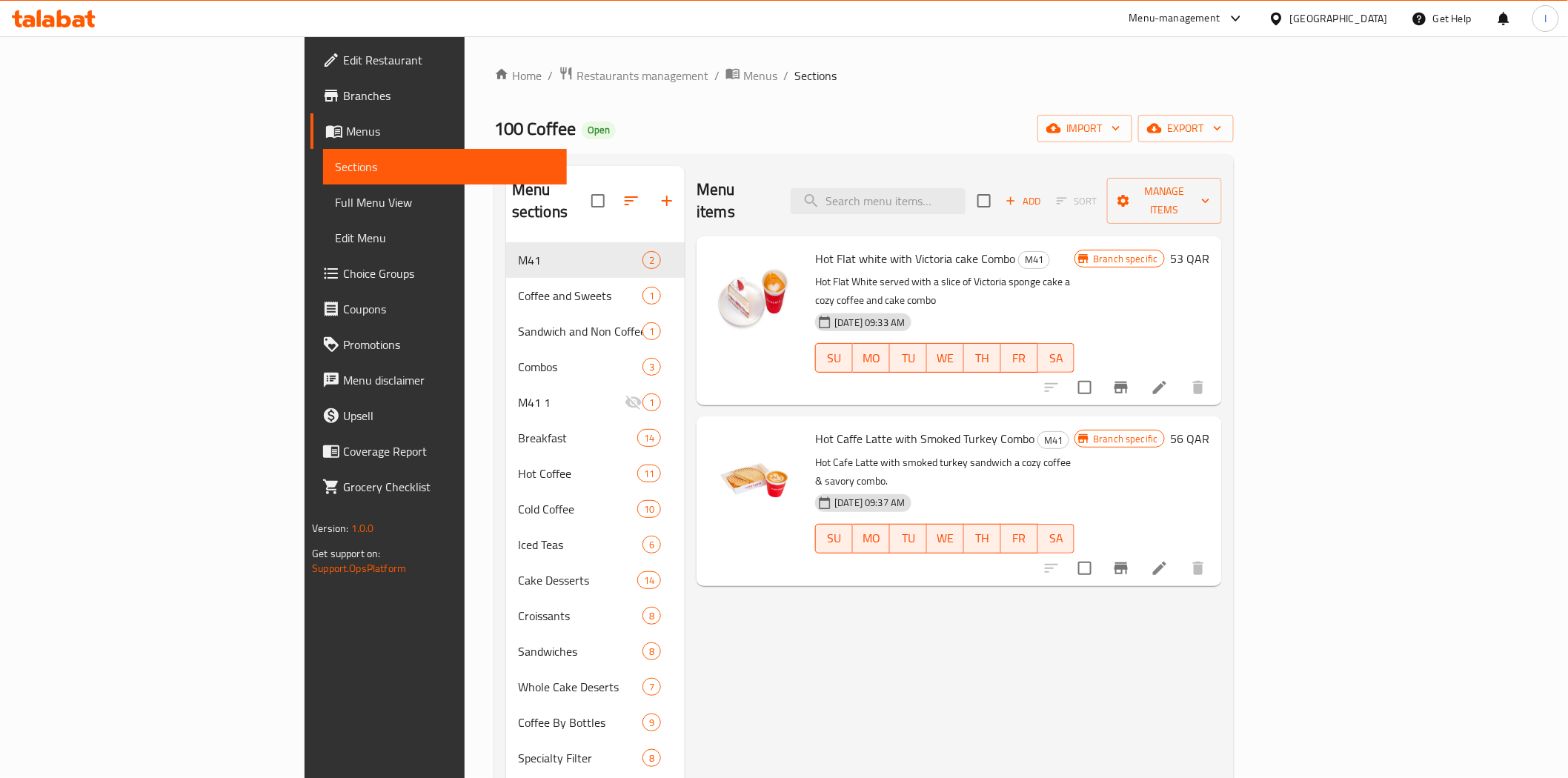
click at [60, 19] on icon at bounding box center [64, 18] width 14 height 18
